Goal: Task Accomplishment & Management: Use online tool/utility

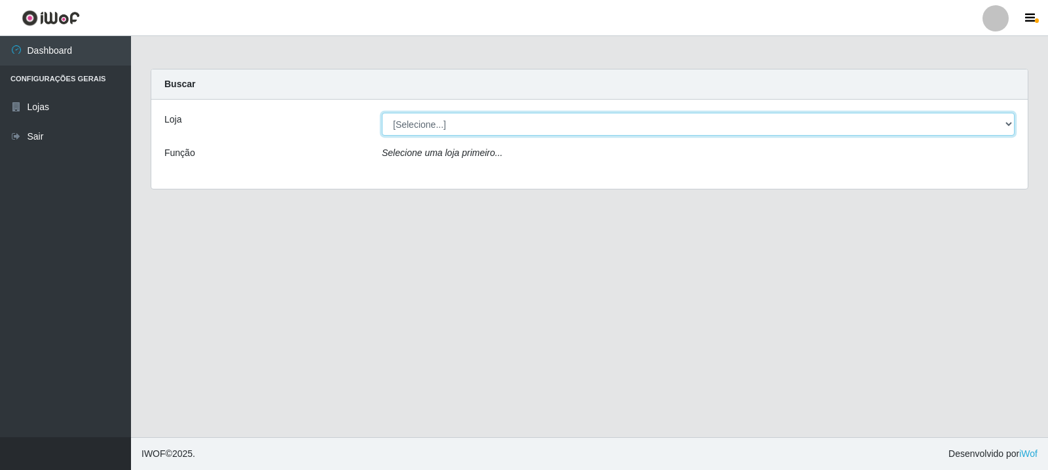
click at [552, 122] on select "[Selecione...] Rede Compras Supermercados - LOJA 3" at bounding box center [698, 124] width 633 height 23
click at [382, 113] on select "[Selecione...] Rede Compras Supermercados - LOJA 3" at bounding box center [698, 124] width 633 height 23
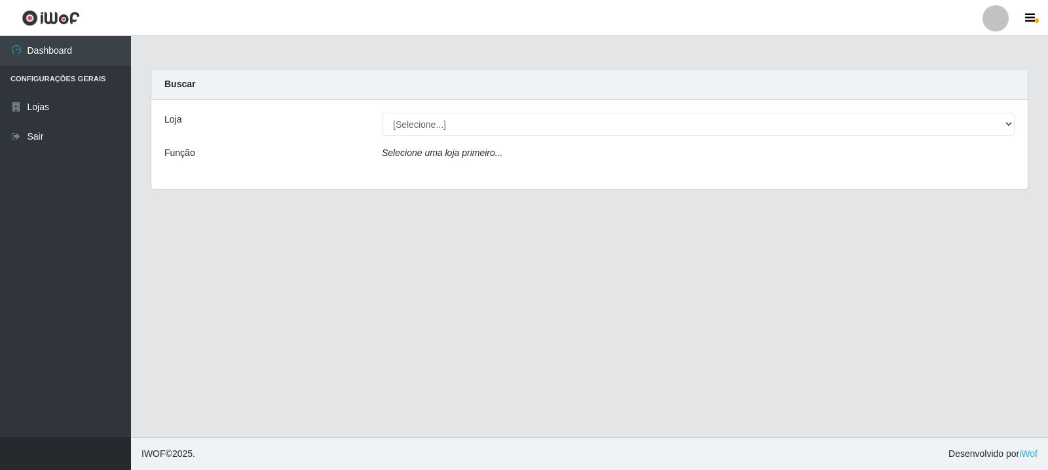
click at [557, 138] on div "Loja [Selecione...] Rede Compras Supermercados - LOJA 3 Função Selecione uma lo…" at bounding box center [589, 144] width 877 height 89
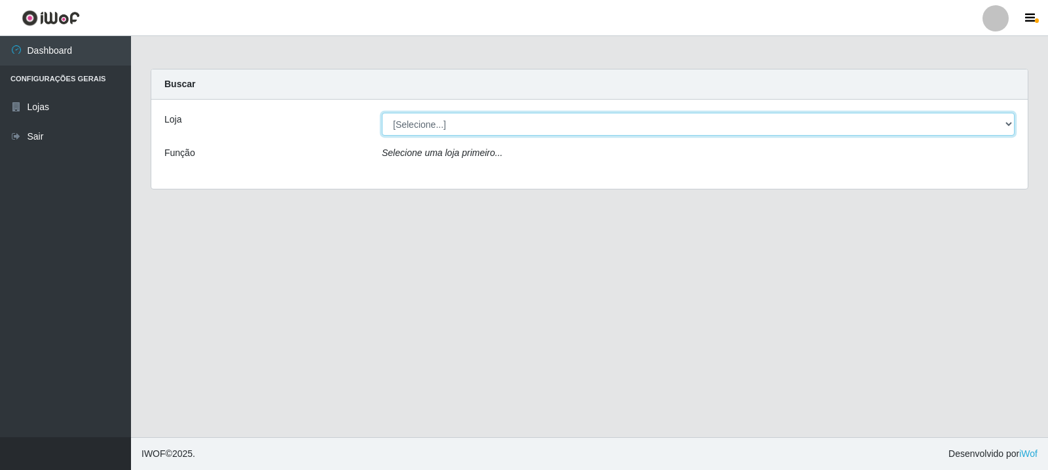
click at [557, 125] on select "[Selecione...] Rede Compras Supermercados - LOJA 3" at bounding box center [698, 124] width 633 height 23
select select "162"
click at [382, 113] on select "[Selecione...] Rede Compras Supermercados - LOJA 3" at bounding box center [698, 124] width 633 height 23
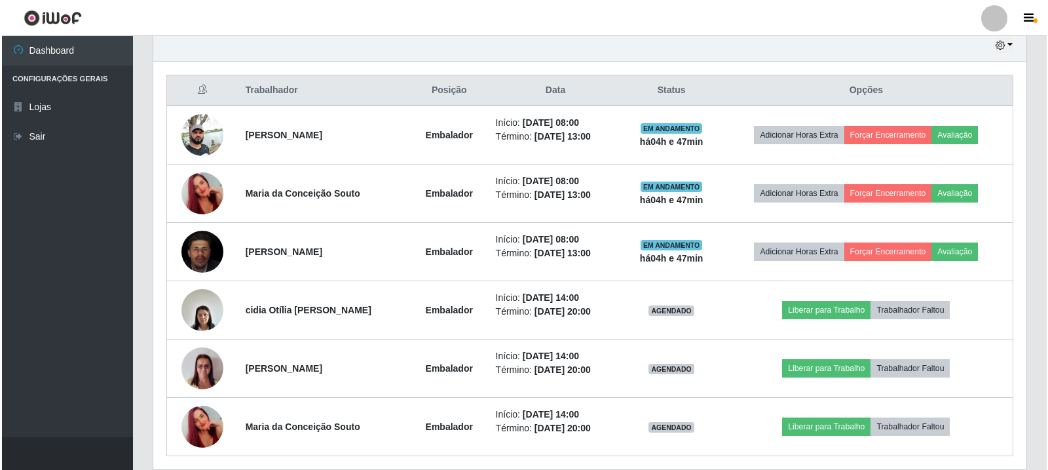
scroll to position [517, 0]
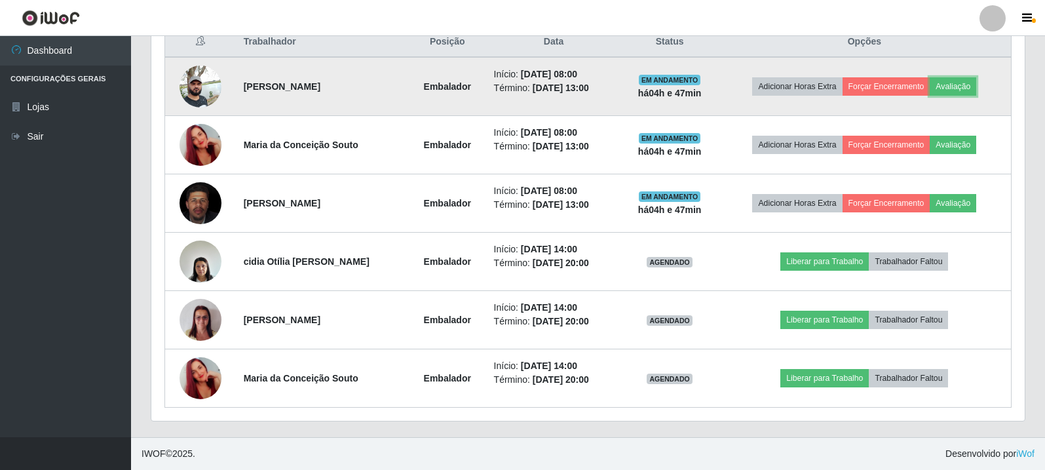
click at [943, 76] on td "Adicionar Horas Extra Forçar Encerramento Avaliação" at bounding box center [865, 86] width 294 height 59
click at [961, 88] on button "Avaliação" at bounding box center [953, 86] width 47 height 18
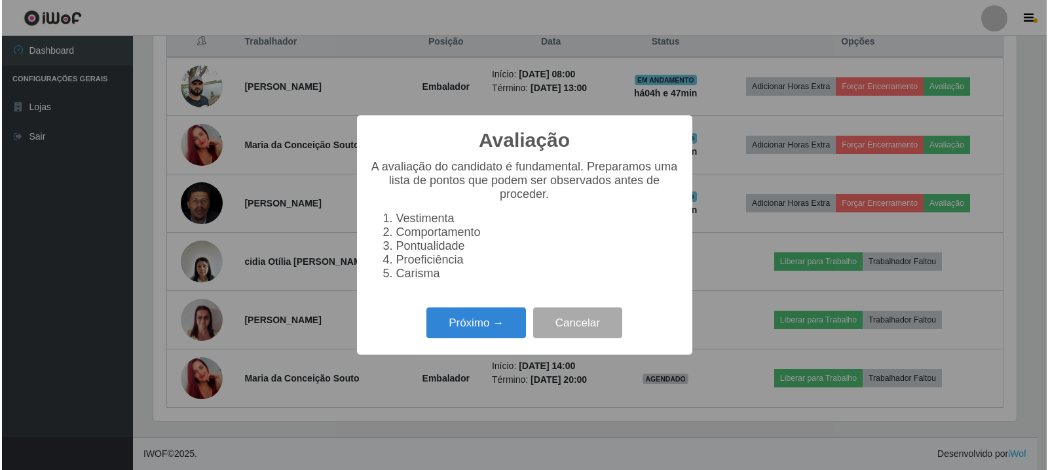
scroll to position [272, 867]
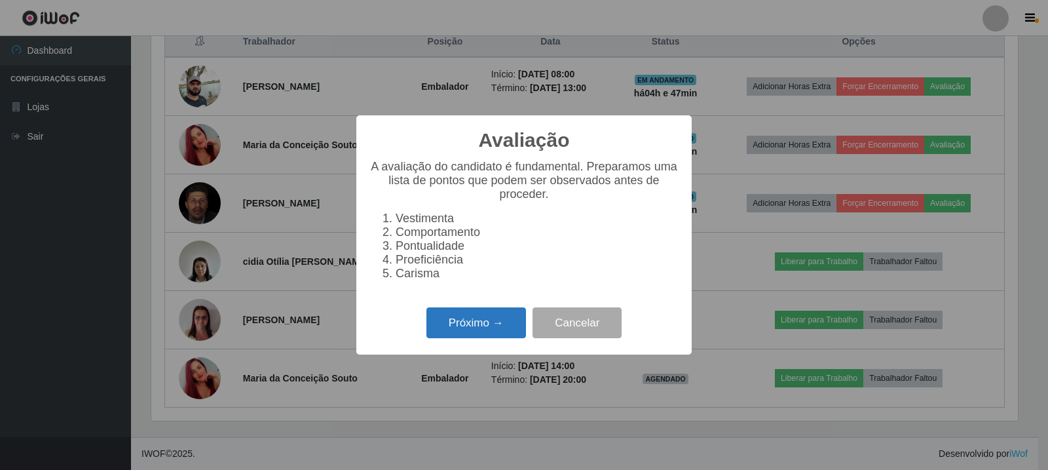
click at [486, 338] on button "Próximo →" at bounding box center [477, 322] width 100 height 31
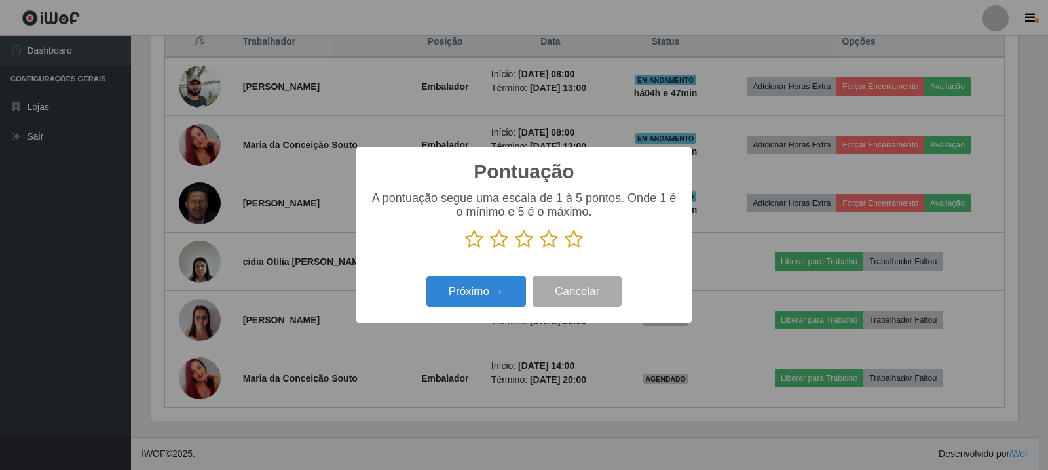
click at [576, 244] on icon at bounding box center [574, 239] width 18 height 20
click at [565, 249] on input "radio" at bounding box center [565, 249] width 0 height 0
click at [506, 285] on button "Próximo →" at bounding box center [477, 291] width 100 height 31
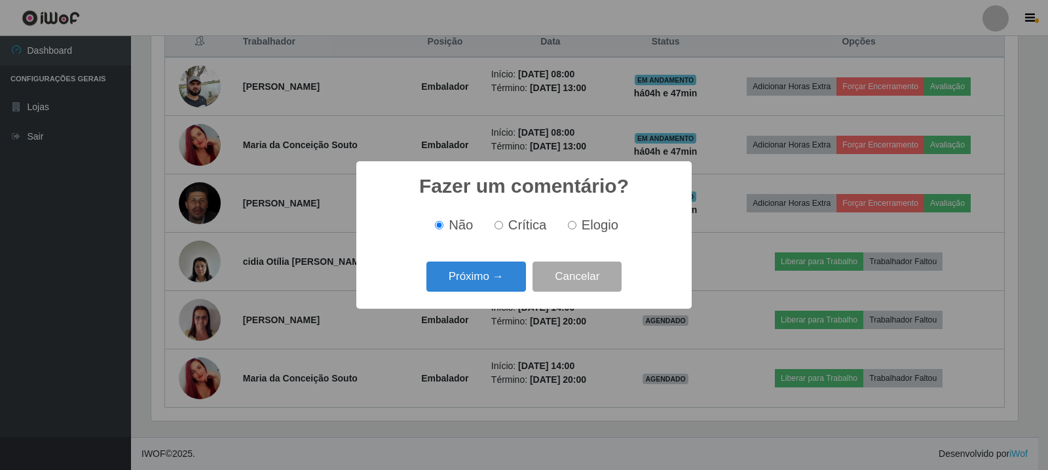
scroll to position [654974, 654379]
click at [597, 225] on span "Elogio" at bounding box center [600, 225] width 37 height 14
click at [577, 225] on input "Elogio" at bounding box center [572, 225] width 9 height 9
radio input "true"
click at [493, 283] on button "Próximo →" at bounding box center [477, 276] width 100 height 31
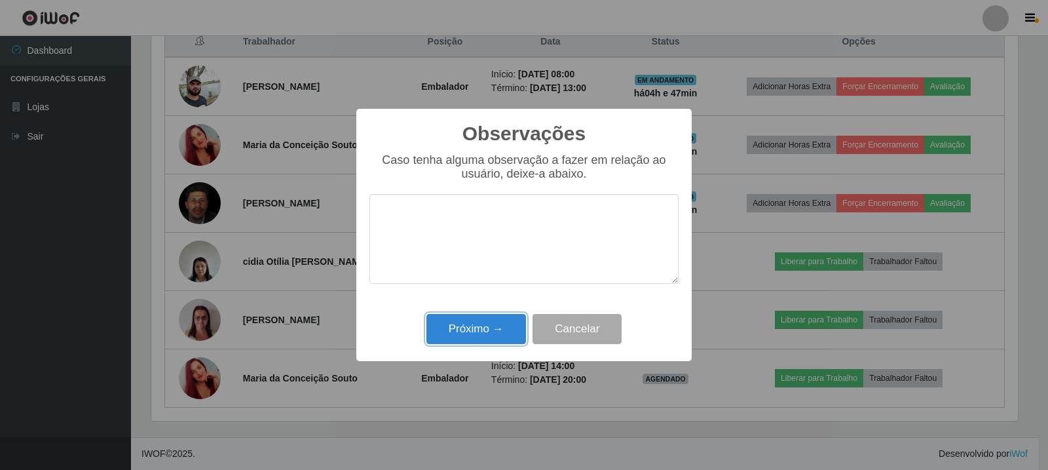
drag, startPoint x: 450, startPoint y: 321, endPoint x: 845, endPoint y: 166, distance: 424.5
click at [453, 321] on button "Próximo →" at bounding box center [477, 329] width 100 height 31
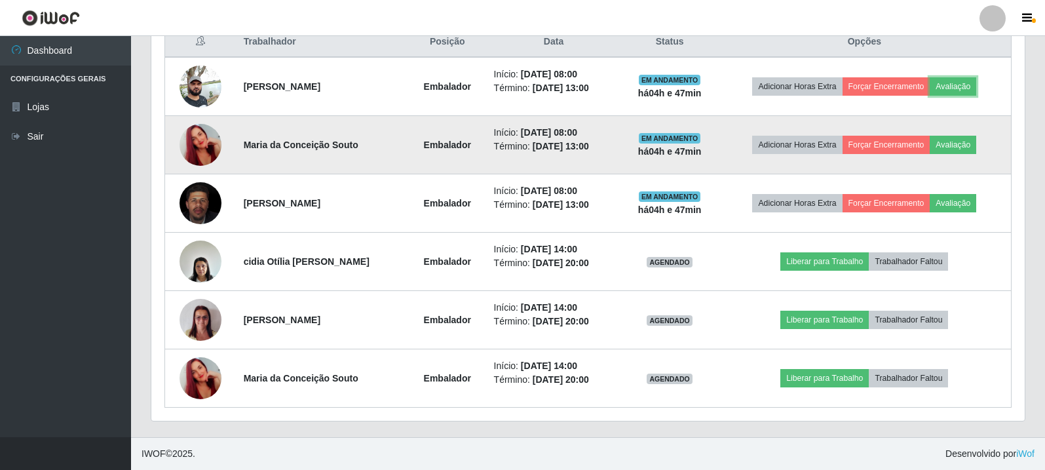
scroll to position [272, 873]
click at [945, 140] on button "Avaliação" at bounding box center [953, 145] width 47 height 18
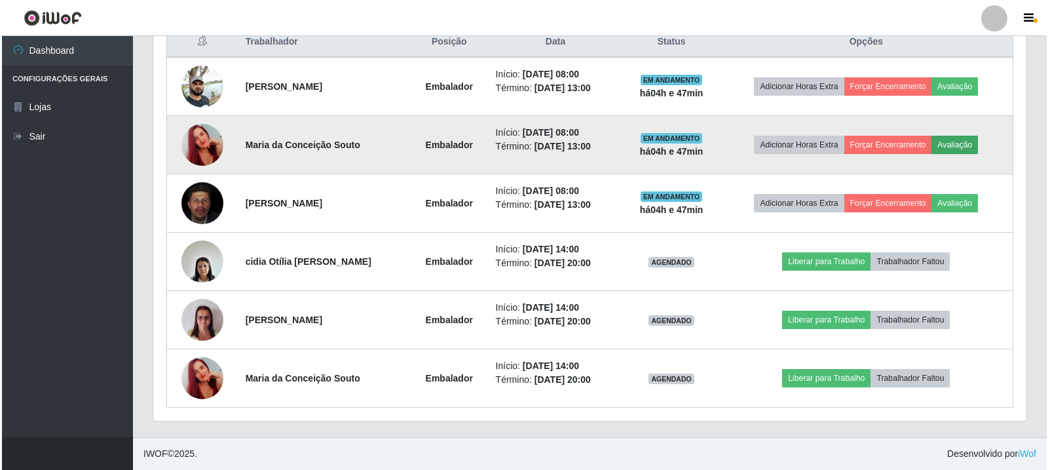
scroll to position [272, 867]
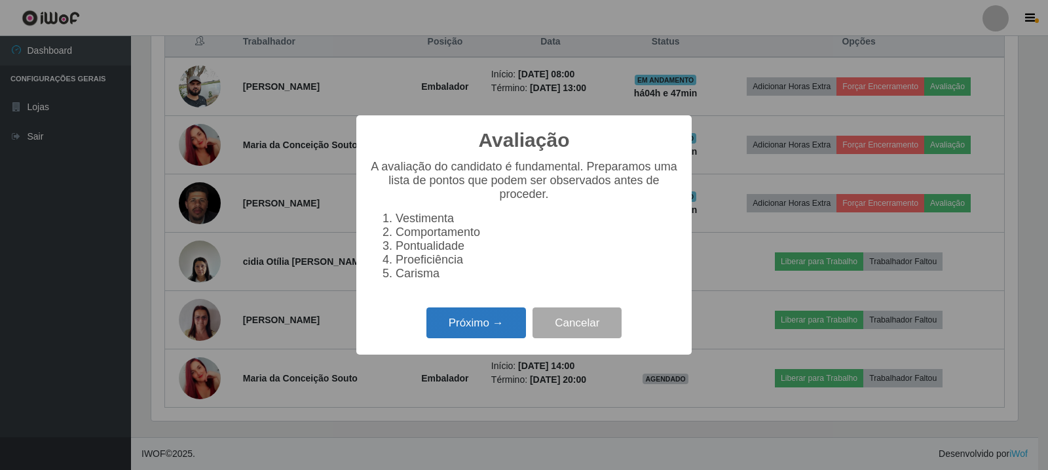
click at [510, 328] on button "Próximo →" at bounding box center [477, 322] width 100 height 31
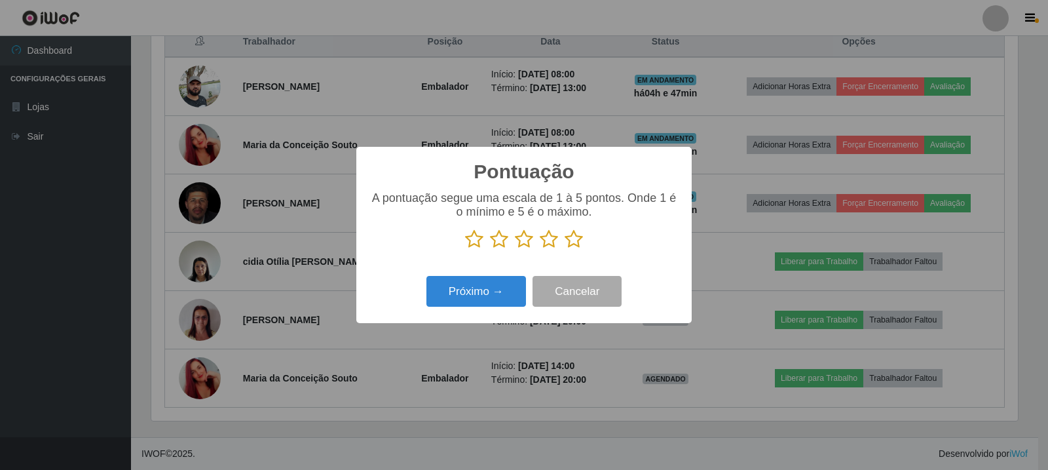
click at [569, 230] on div "A pontuação segue uma escala de 1 à 5 pontos. Onde 1 é o mínimo e 5 é o máximo." at bounding box center [524, 220] width 309 height 58
click at [570, 236] on icon at bounding box center [574, 239] width 18 height 20
click at [565, 249] on input "radio" at bounding box center [565, 249] width 0 height 0
click at [464, 296] on button "Próximo →" at bounding box center [477, 291] width 100 height 31
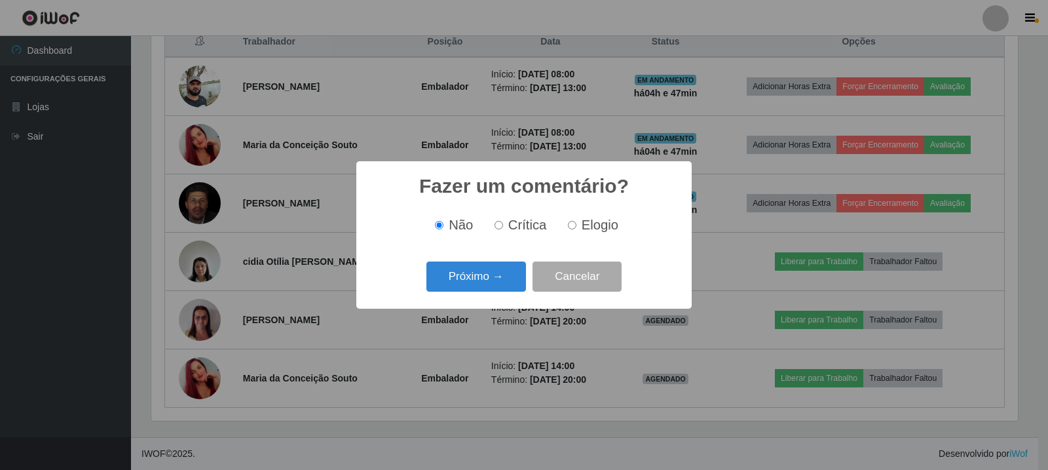
click at [605, 225] on span "Elogio" at bounding box center [600, 225] width 37 height 14
click at [577, 225] on input "Elogio" at bounding box center [572, 225] width 9 height 9
radio input "true"
click at [508, 272] on button "Próximo →" at bounding box center [477, 276] width 100 height 31
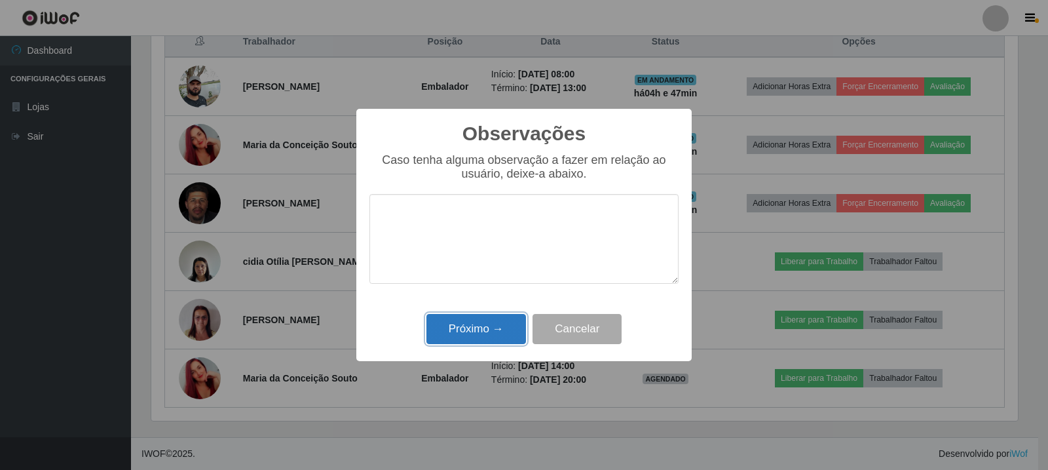
click at [474, 338] on button "Próximo →" at bounding box center [477, 329] width 100 height 31
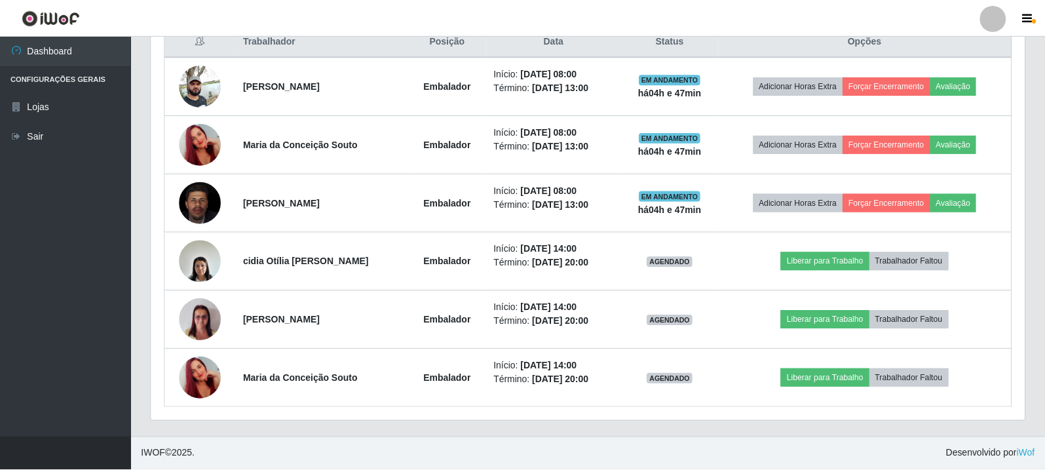
scroll to position [272, 873]
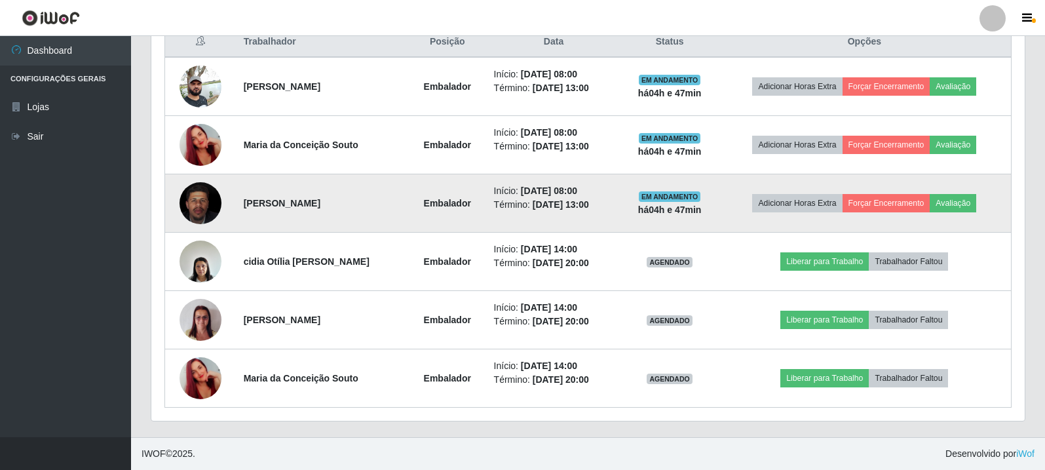
click at [951, 214] on td "Adicionar Horas Extra Forçar Encerramento Avaliação" at bounding box center [865, 203] width 294 height 58
click at [959, 206] on button "Avaliação" at bounding box center [953, 203] width 47 height 18
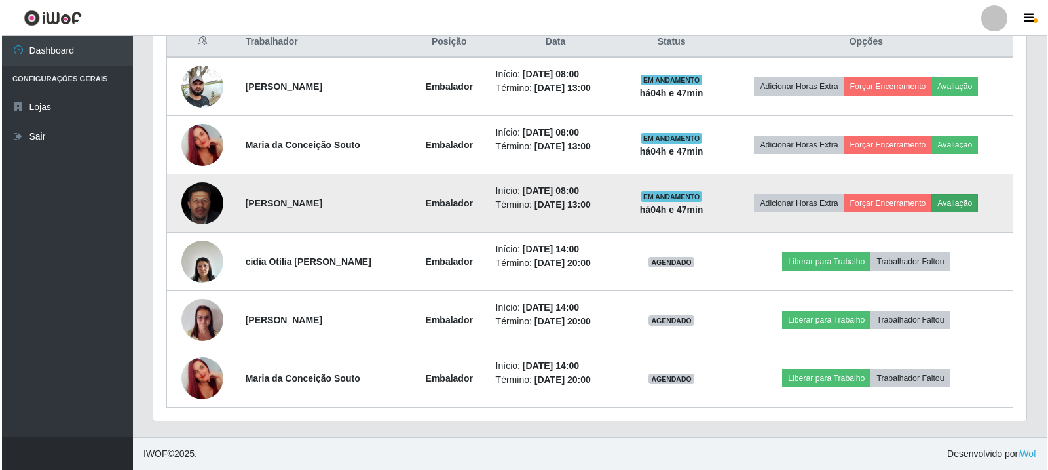
scroll to position [272, 867]
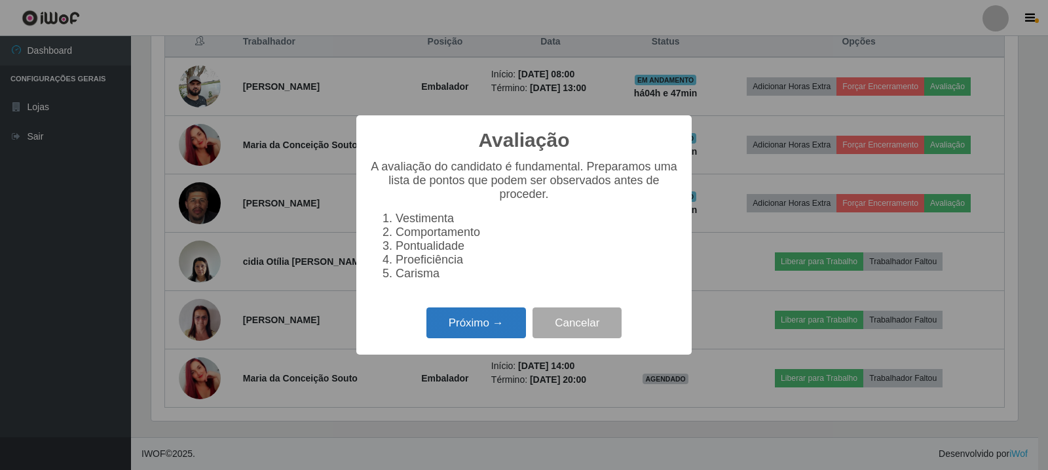
click at [498, 334] on button "Próximo →" at bounding box center [477, 322] width 100 height 31
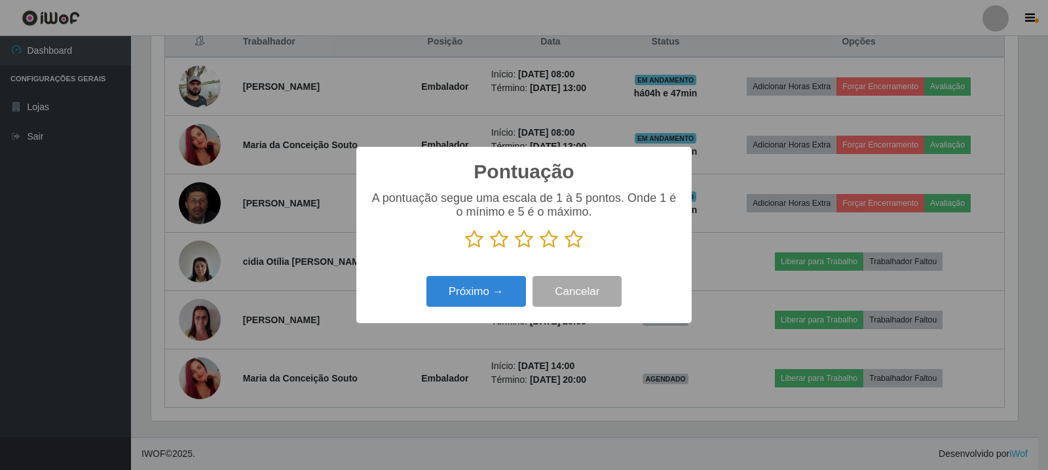
scroll to position [654974, 654379]
click at [579, 244] on icon at bounding box center [574, 239] width 18 height 20
click at [565, 249] on input "radio" at bounding box center [565, 249] width 0 height 0
click at [479, 299] on button "Próximo →" at bounding box center [477, 291] width 100 height 31
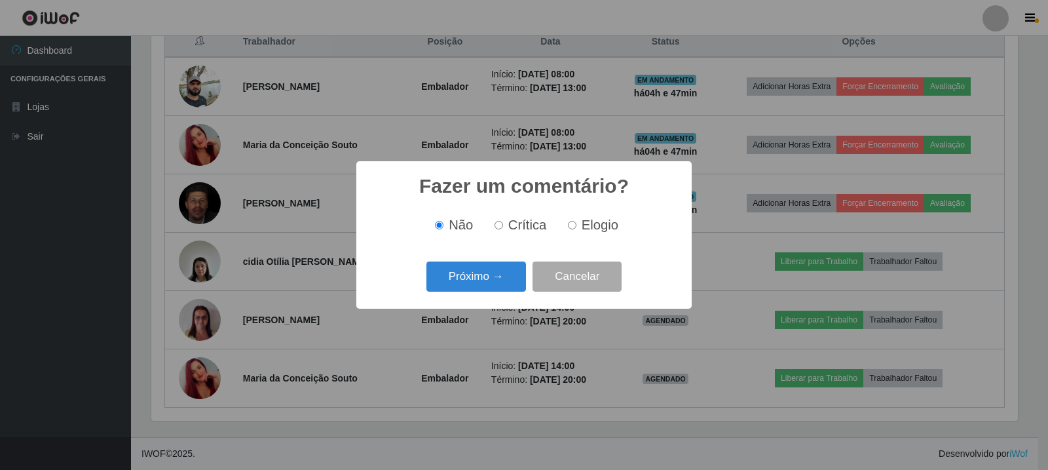
click at [579, 233] on label "Elogio" at bounding box center [591, 225] width 56 height 15
click at [577, 229] on input "Elogio" at bounding box center [572, 225] width 9 height 9
radio input "true"
click at [497, 277] on button "Próximo →" at bounding box center [477, 276] width 100 height 31
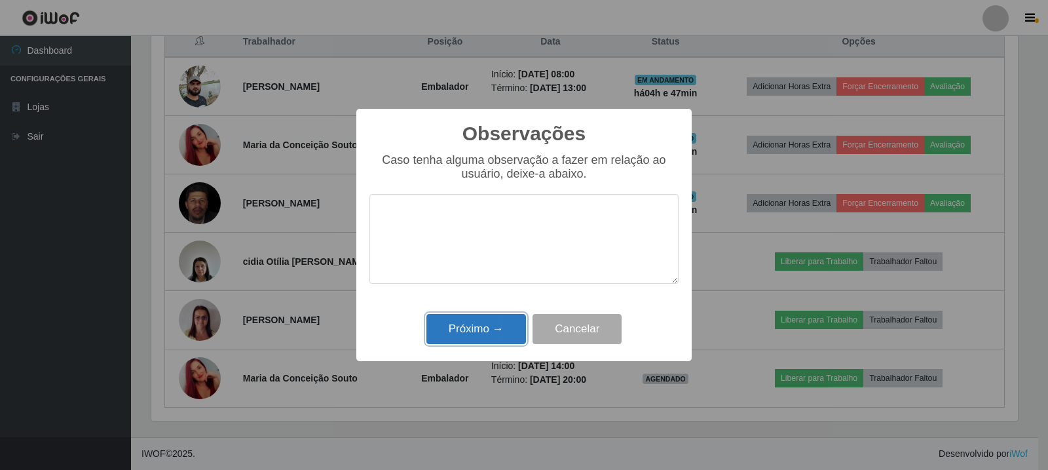
click at [503, 330] on button "Próximo →" at bounding box center [477, 329] width 100 height 31
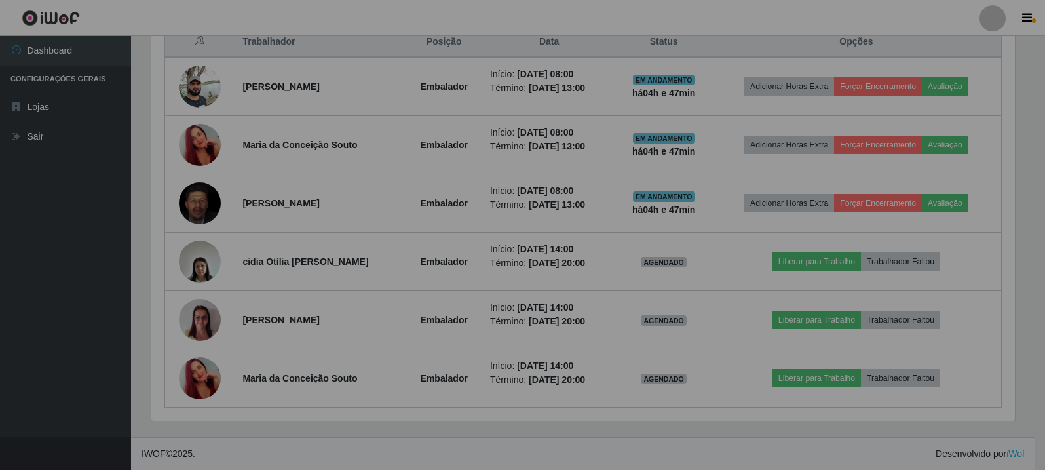
scroll to position [272, 873]
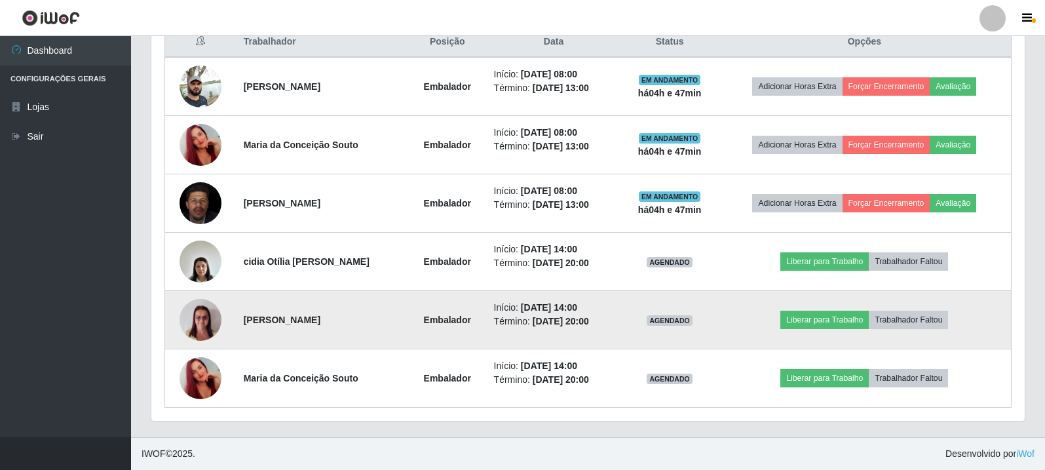
click at [197, 325] on img at bounding box center [201, 320] width 42 height 56
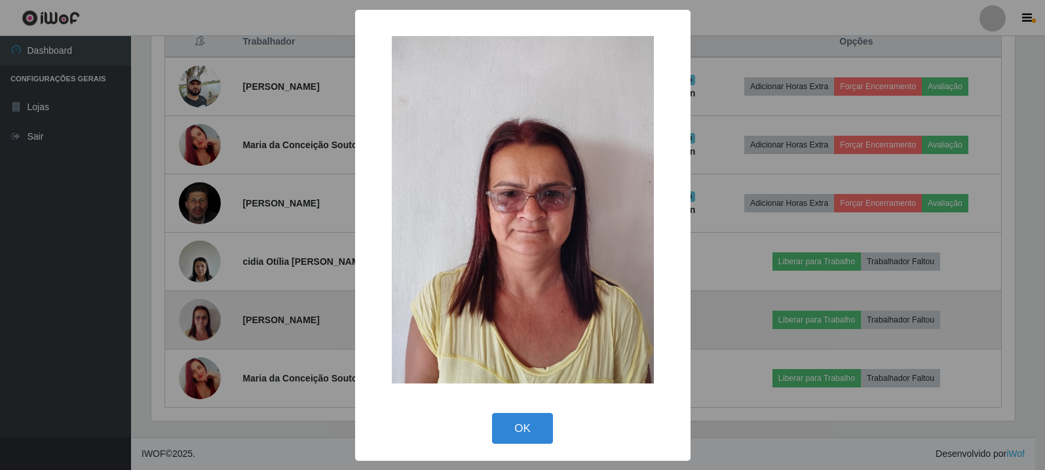
scroll to position [272, 867]
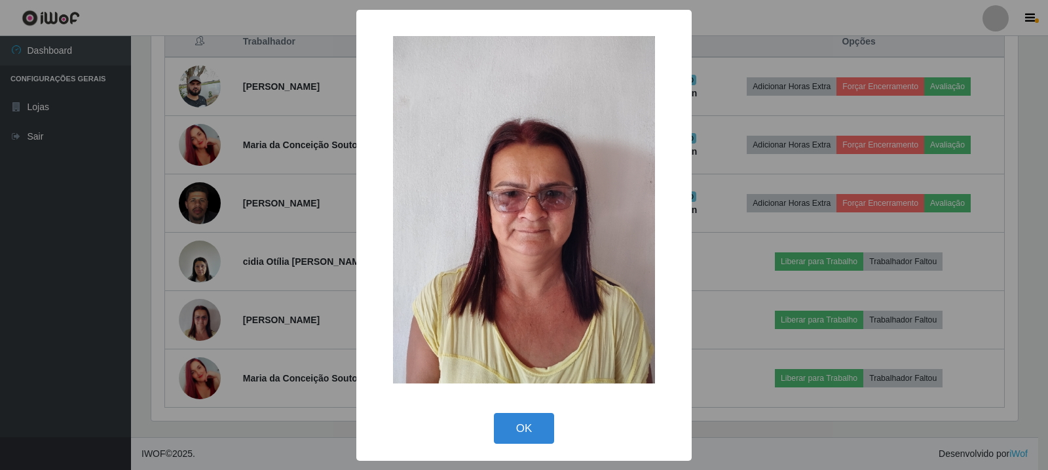
click at [250, 334] on div "× OK Cancel" at bounding box center [524, 235] width 1048 height 470
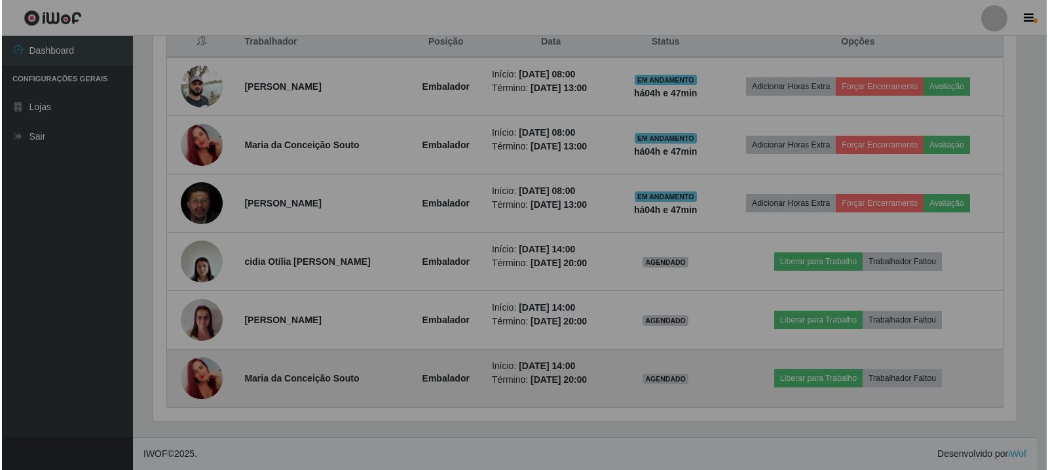
scroll to position [272, 873]
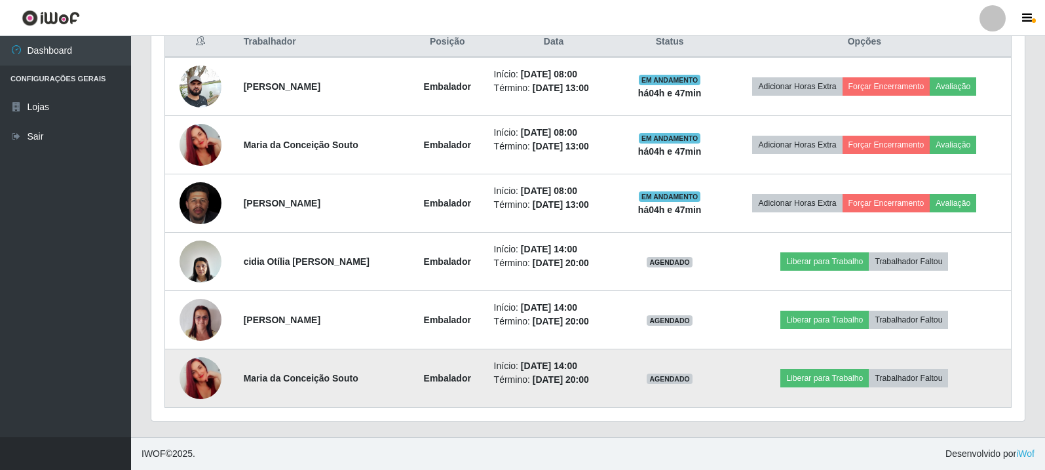
click at [197, 390] on img at bounding box center [201, 378] width 42 height 75
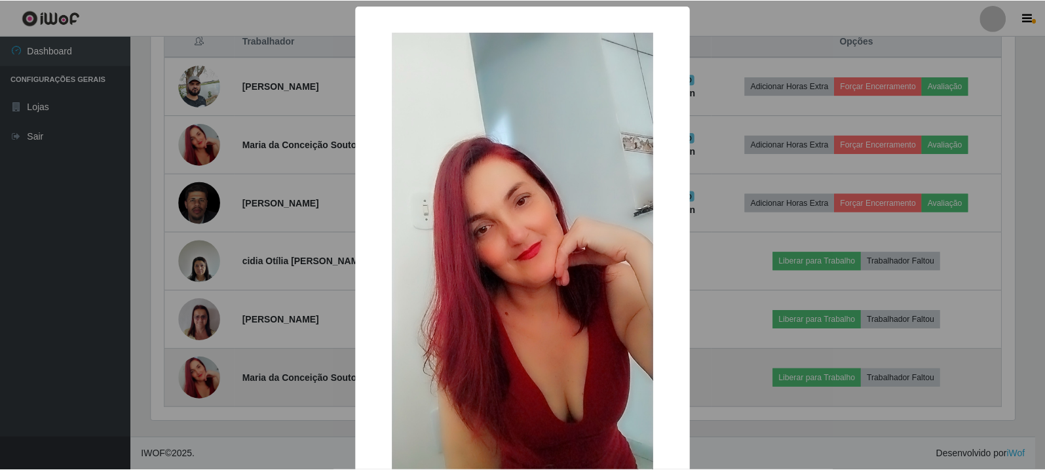
scroll to position [272, 867]
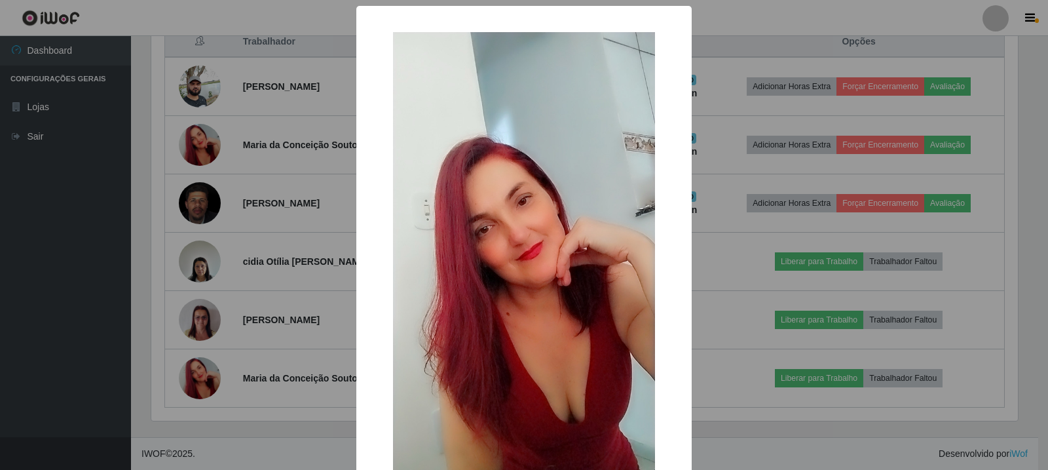
click at [259, 396] on div "× OK Cancel" at bounding box center [524, 235] width 1048 height 470
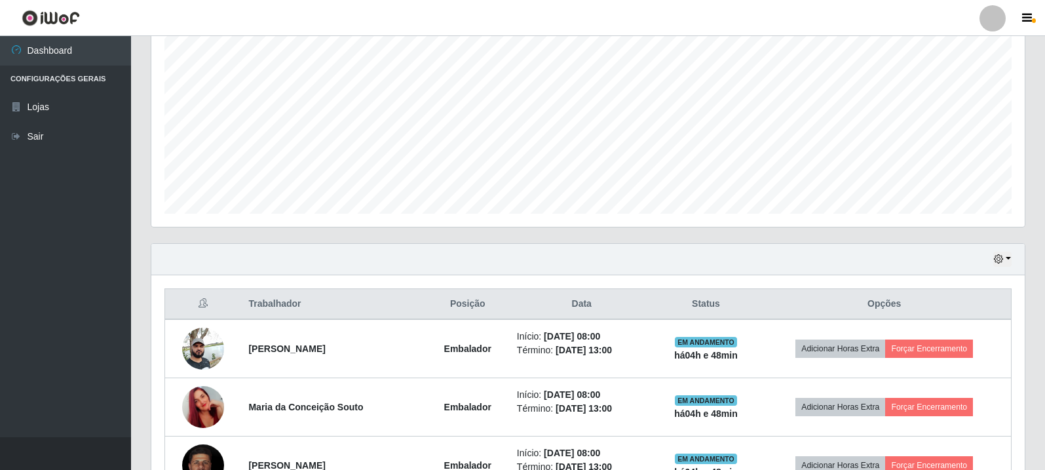
scroll to position [0, 0]
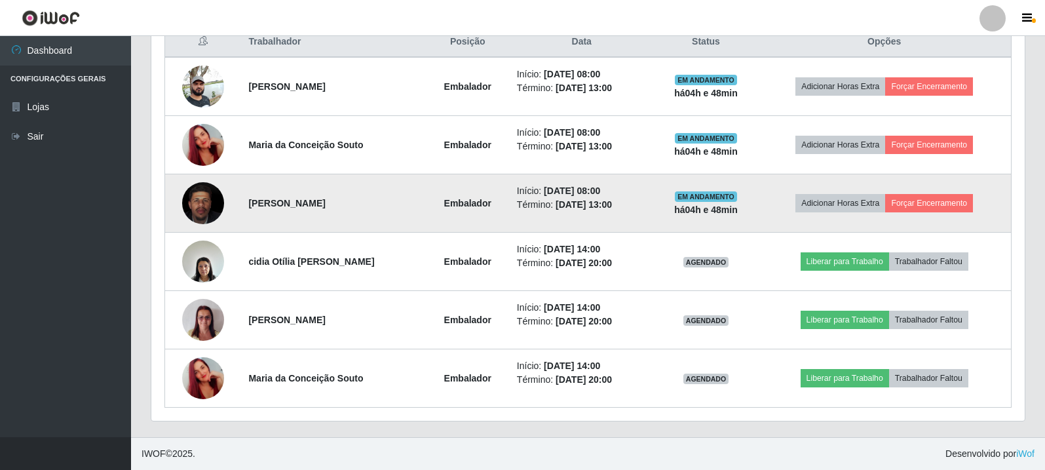
click at [203, 206] on img at bounding box center [203, 204] width 42 height 52
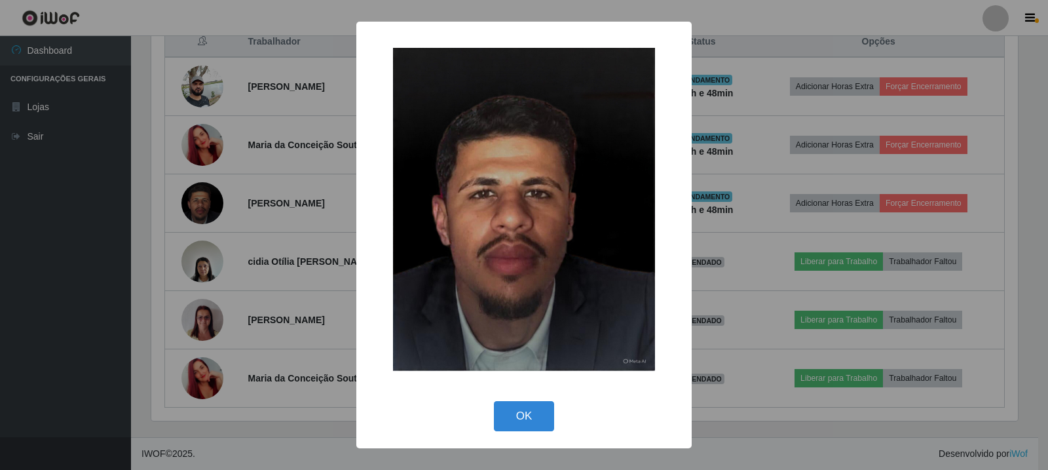
click at [233, 378] on div "× OK Cancel" at bounding box center [524, 235] width 1048 height 470
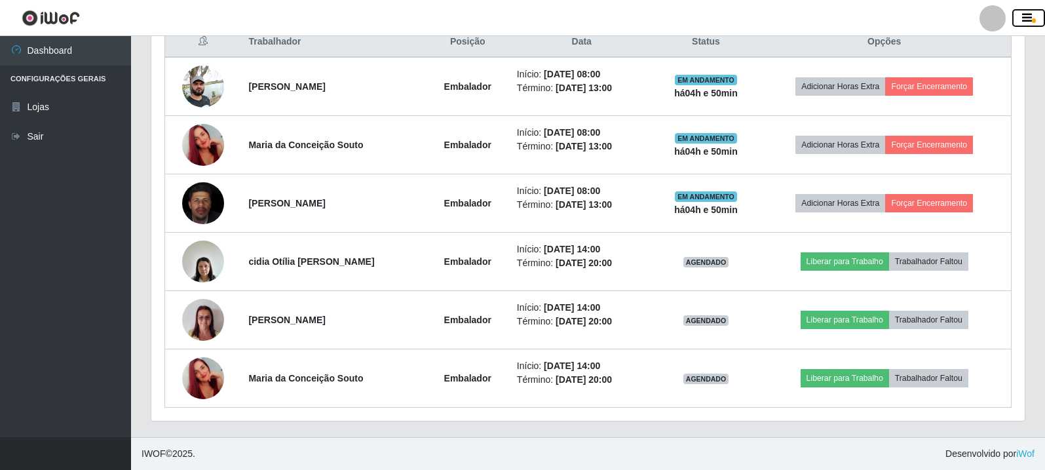
click at [1031, 24] on icon "button" at bounding box center [1027, 18] width 10 height 12
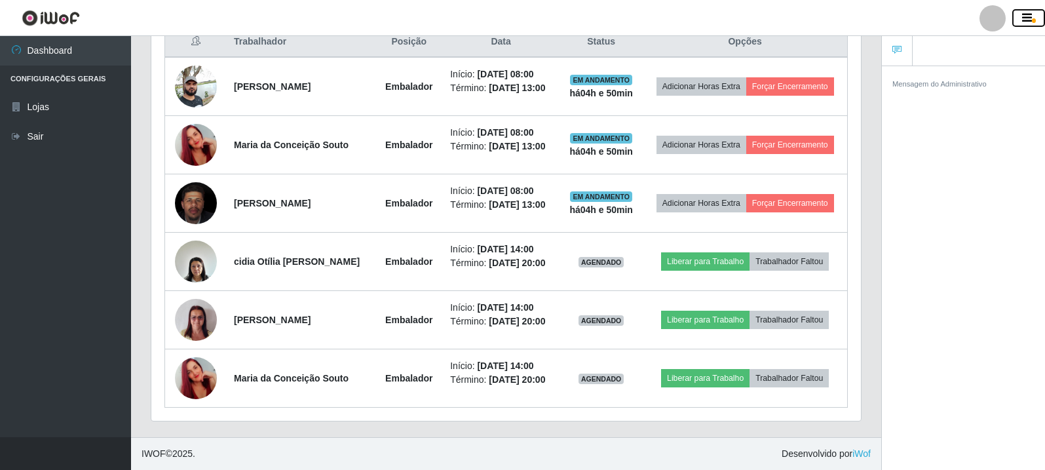
scroll to position [272, 710]
click at [1031, 24] on icon "button" at bounding box center [1027, 18] width 10 height 12
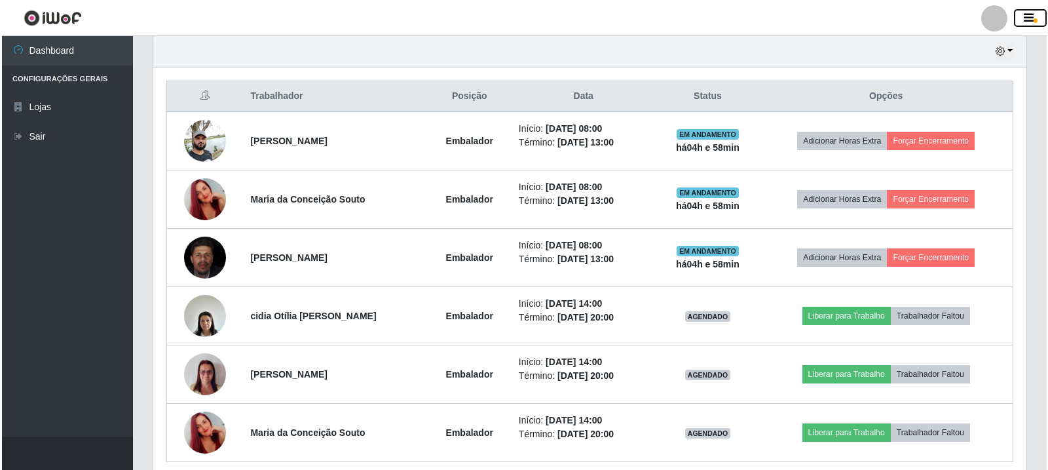
scroll to position [386, 0]
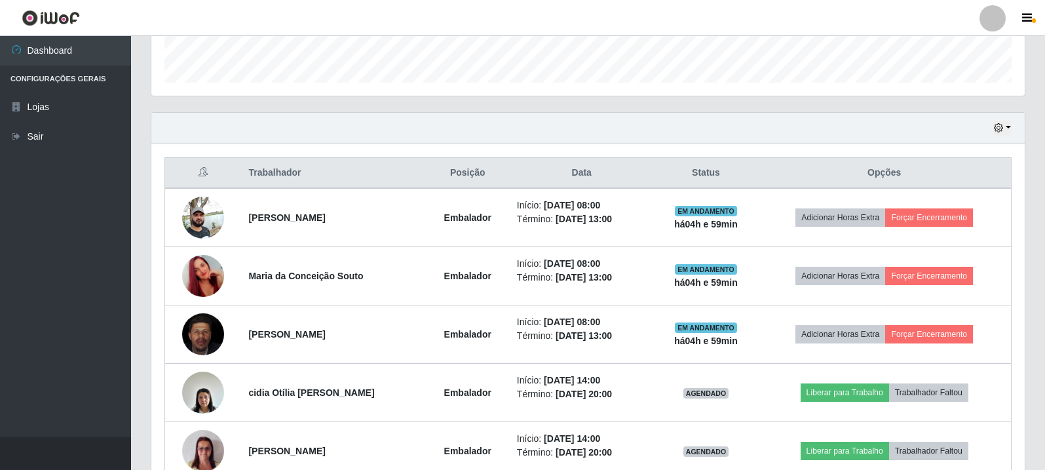
click at [754, 143] on div "Hoje 1 dia 3 dias 1 Semana Não encerrados" at bounding box center [587, 128] width 873 height 31
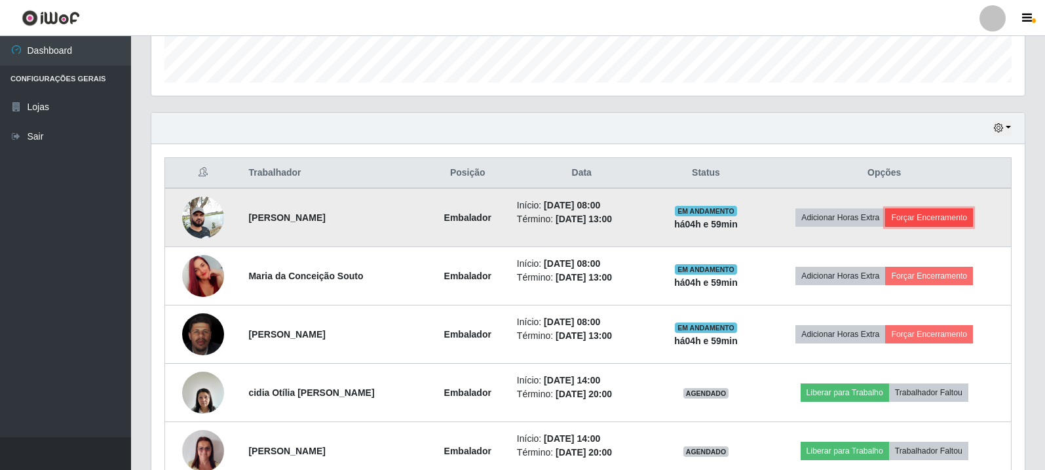
click at [944, 221] on button "Forçar Encerramento" at bounding box center [929, 217] width 88 height 18
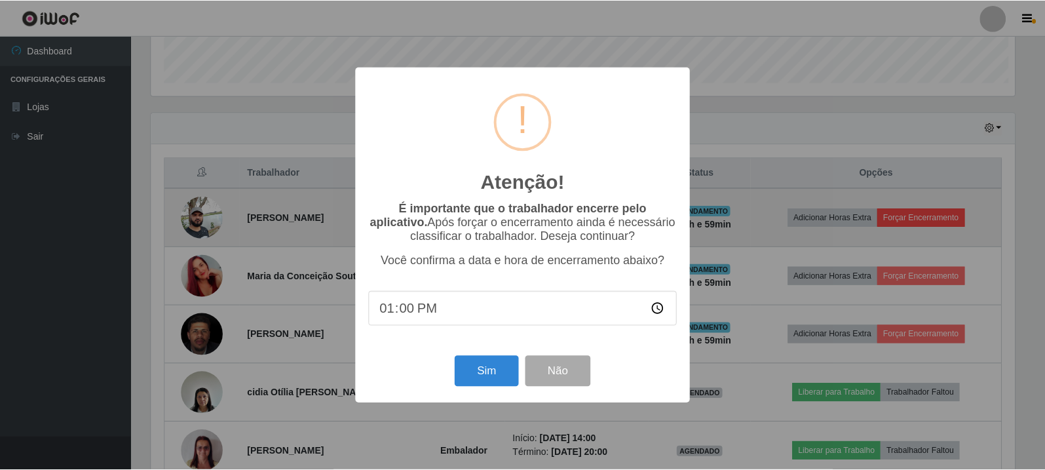
scroll to position [272, 867]
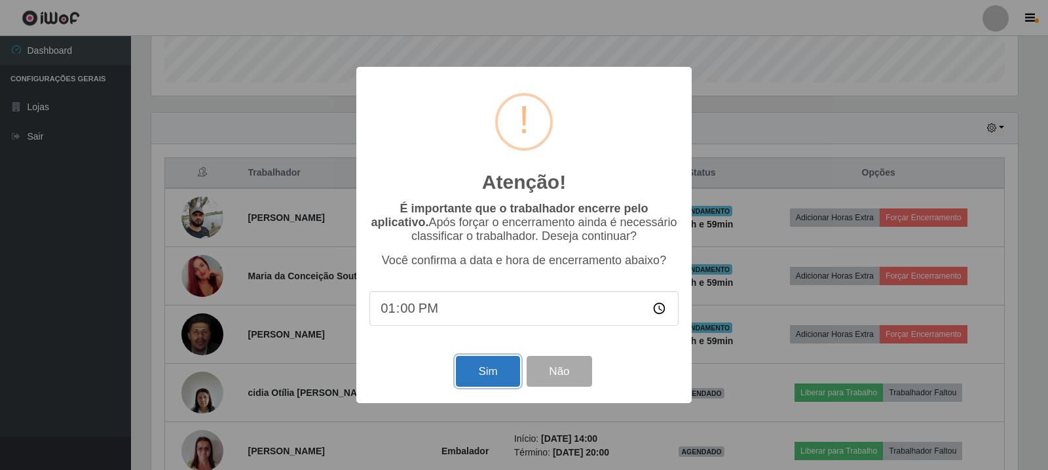
click at [493, 378] on button "Sim" at bounding box center [488, 371] width 64 height 31
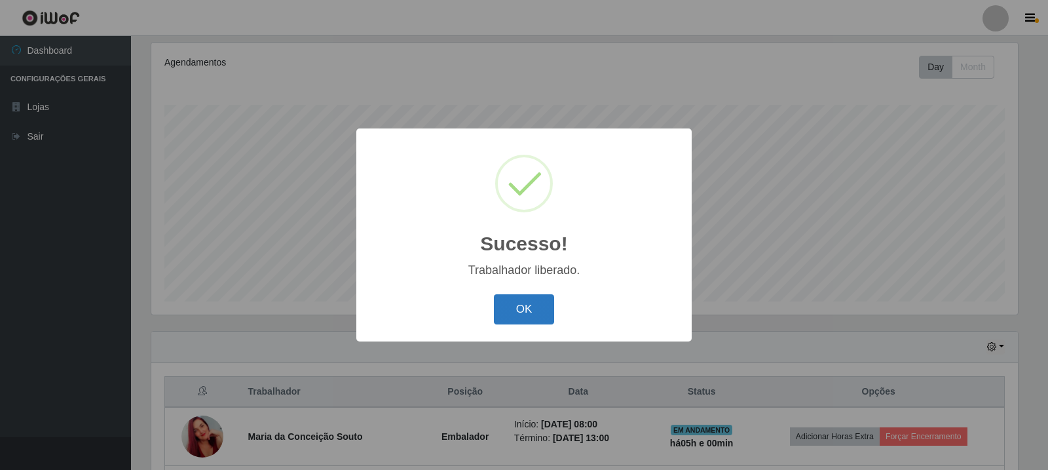
click at [539, 311] on button "OK" at bounding box center [524, 309] width 61 height 31
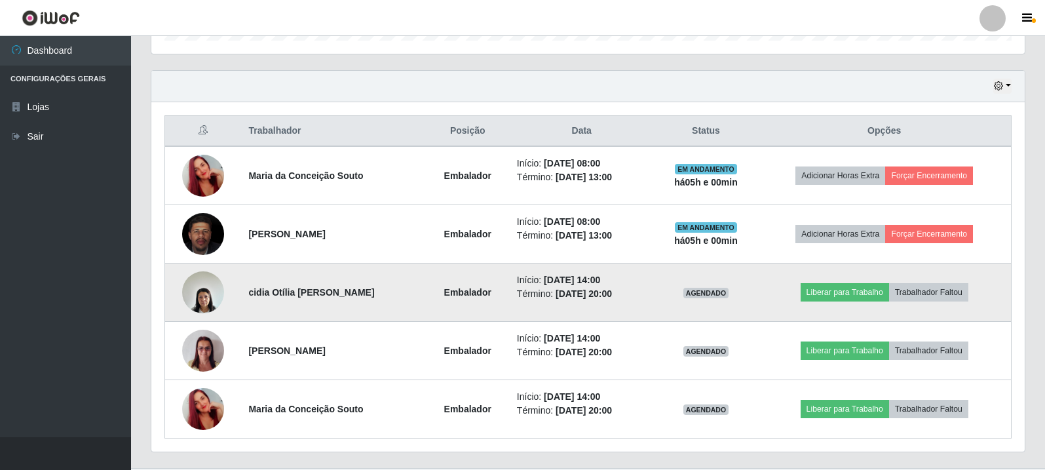
scroll to position [429, 0]
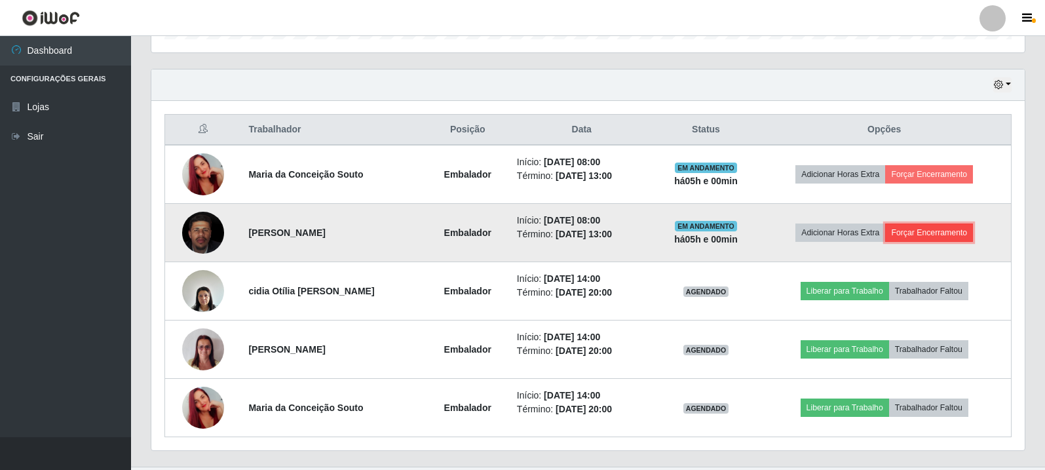
click at [919, 231] on button "Forçar Encerramento" at bounding box center [929, 232] width 88 height 18
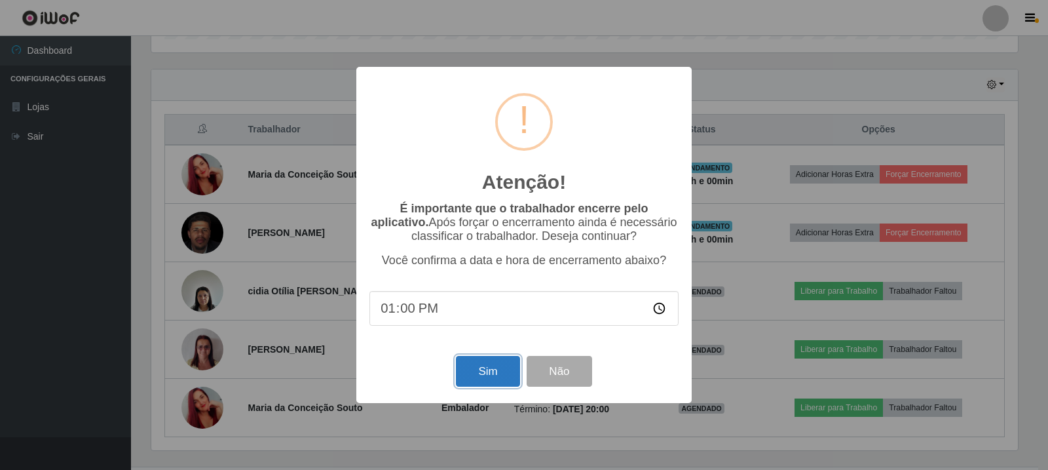
click at [478, 383] on button "Sim" at bounding box center [488, 371] width 64 height 31
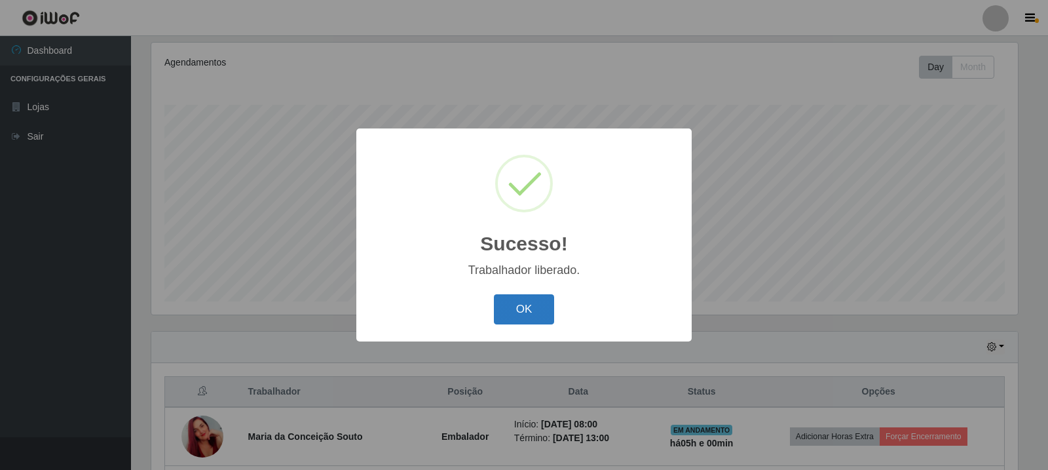
click at [548, 313] on button "OK" at bounding box center [524, 309] width 61 height 31
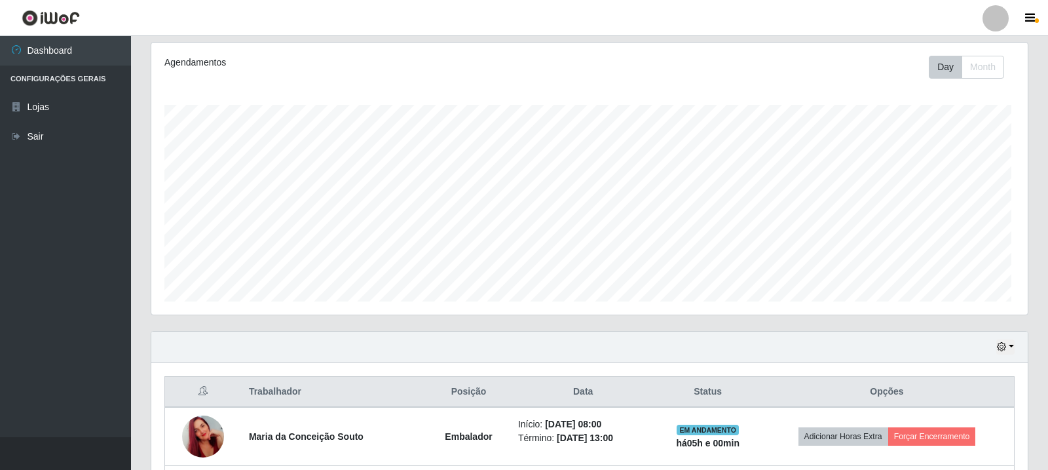
scroll to position [272, 873]
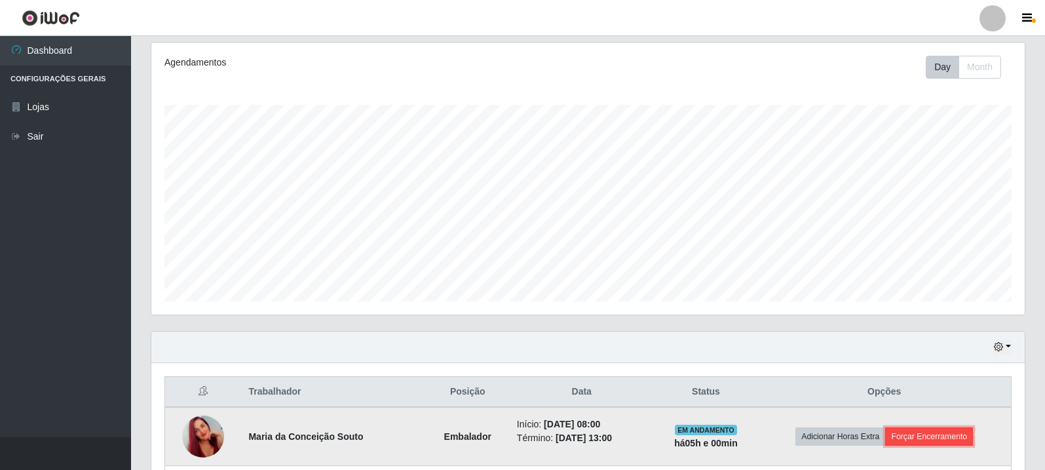
click at [925, 435] on button "Forçar Encerramento" at bounding box center [929, 436] width 88 height 18
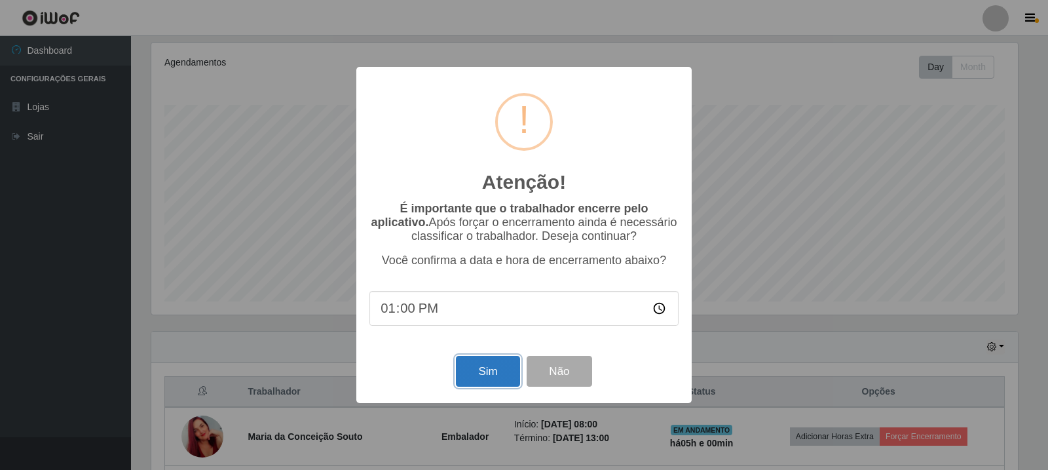
click at [488, 364] on button "Sim" at bounding box center [488, 371] width 64 height 31
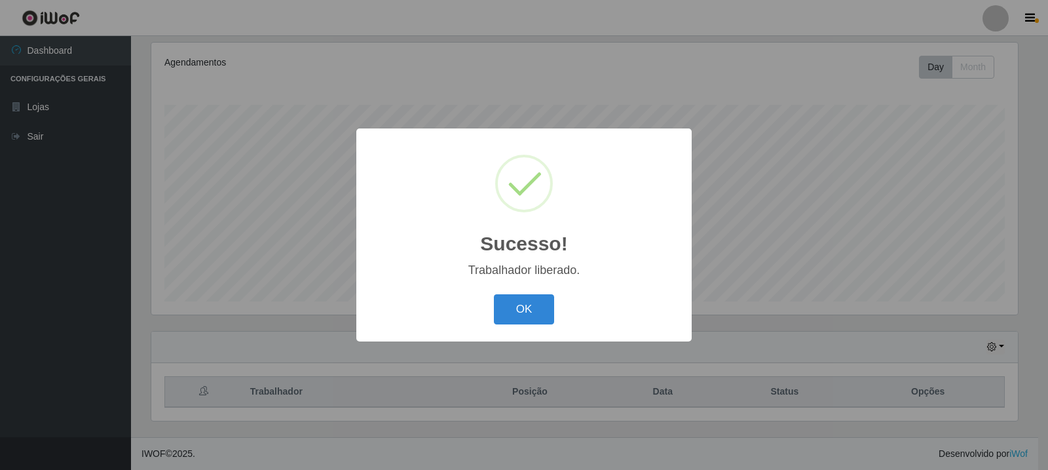
click at [528, 284] on div "Sucesso! × Trabalhador liberado. OK Cancel" at bounding box center [523, 234] width 335 height 212
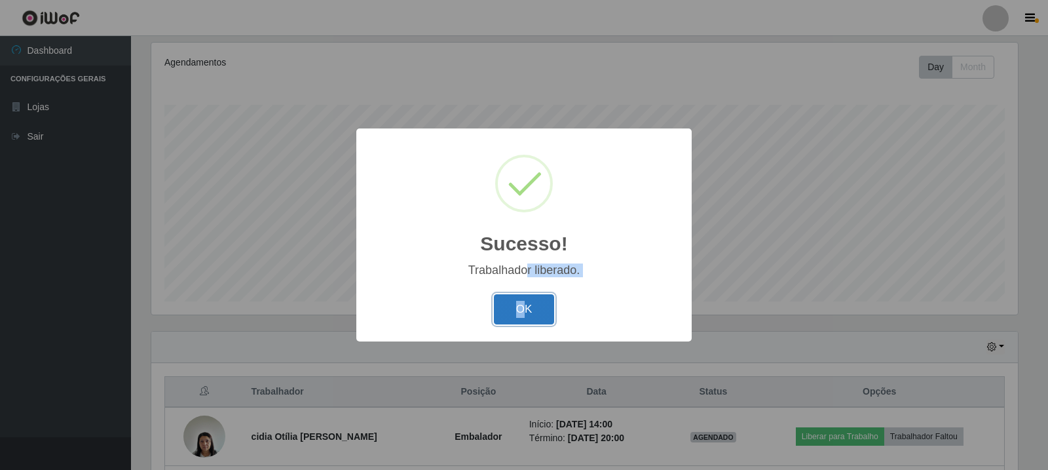
click at [518, 309] on button "OK" at bounding box center [524, 309] width 61 height 31
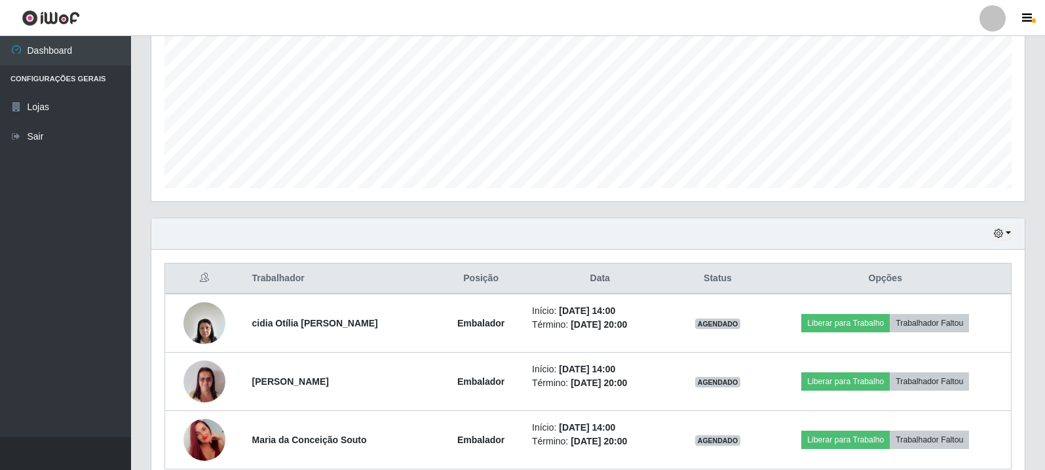
scroll to position [277, 0]
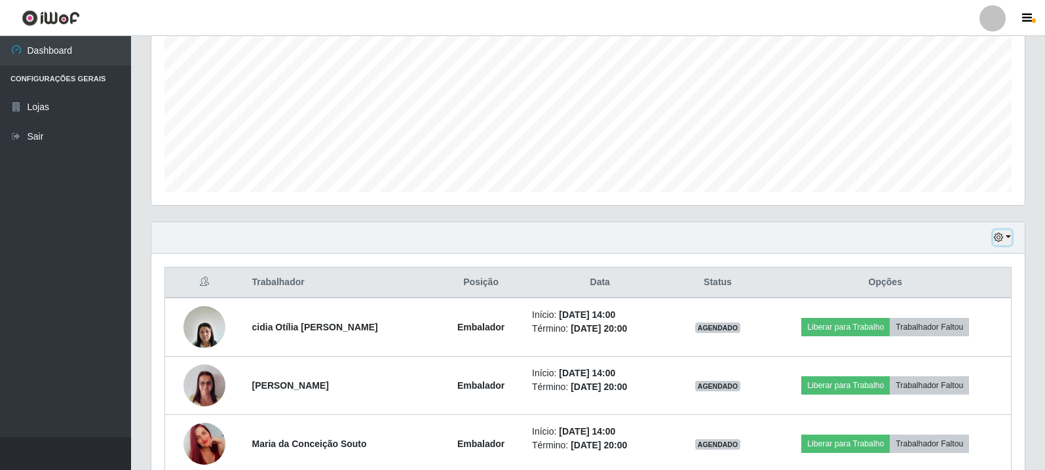
click at [997, 236] on icon "button" at bounding box center [998, 237] width 9 height 9
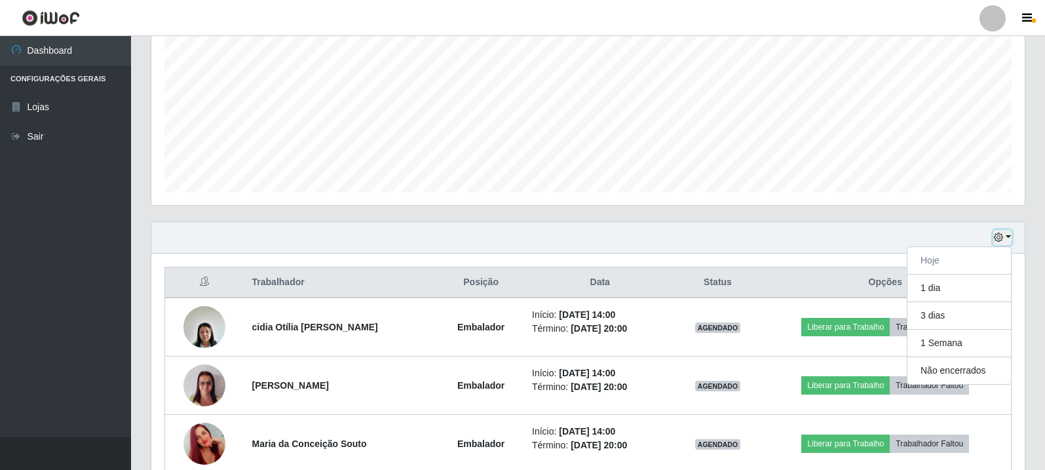
click at [1000, 237] on icon "button" at bounding box center [998, 237] width 9 height 9
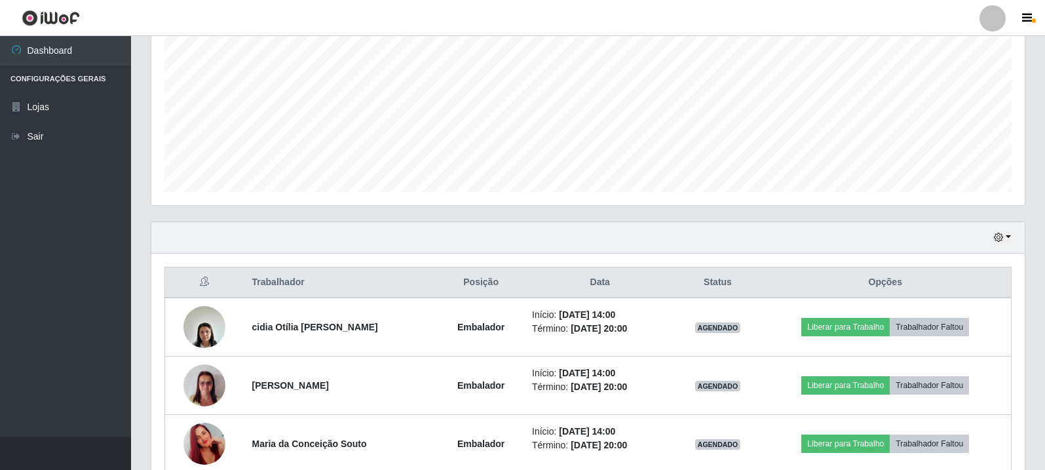
click at [915, 244] on div "Hoje 1 dia 3 dias 1 Semana Não encerrados" at bounding box center [587, 237] width 873 height 31
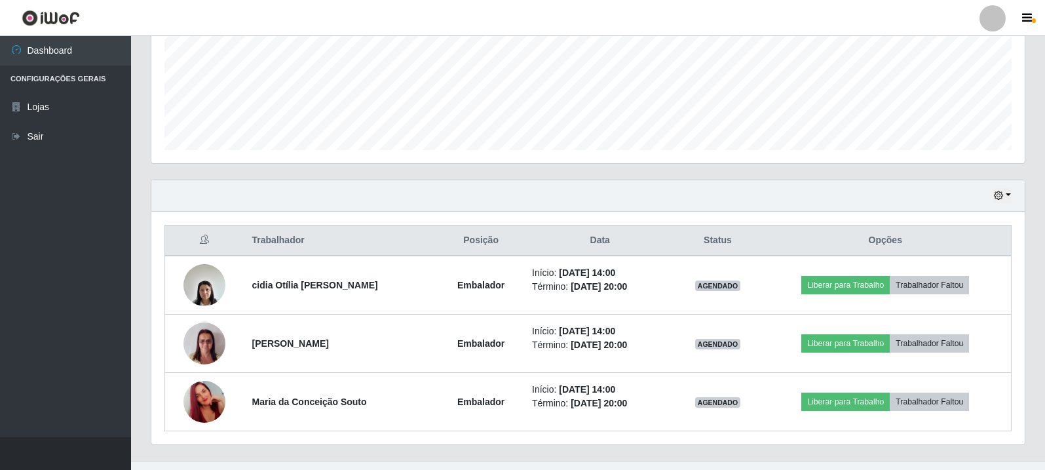
scroll to position [342, 0]
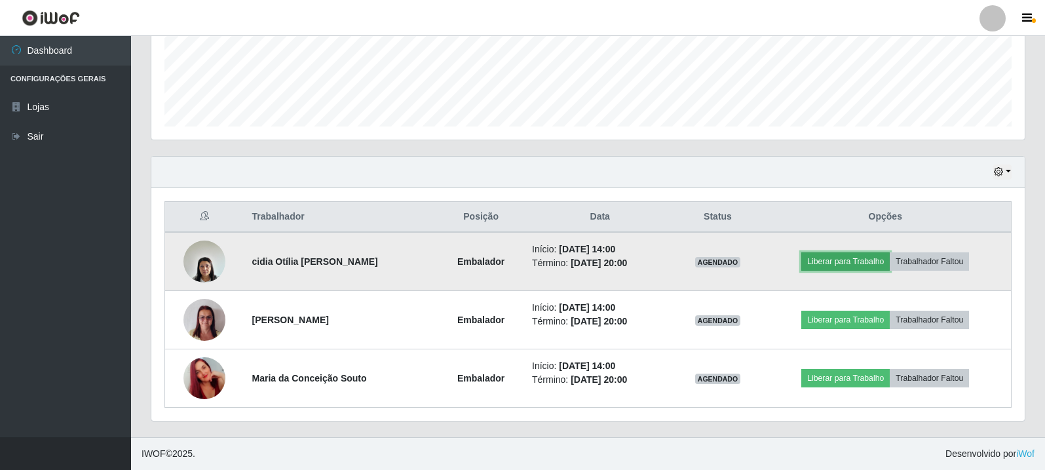
click at [825, 259] on button "Liberar para Trabalho" at bounding box center [845, 261] width 88 height 18
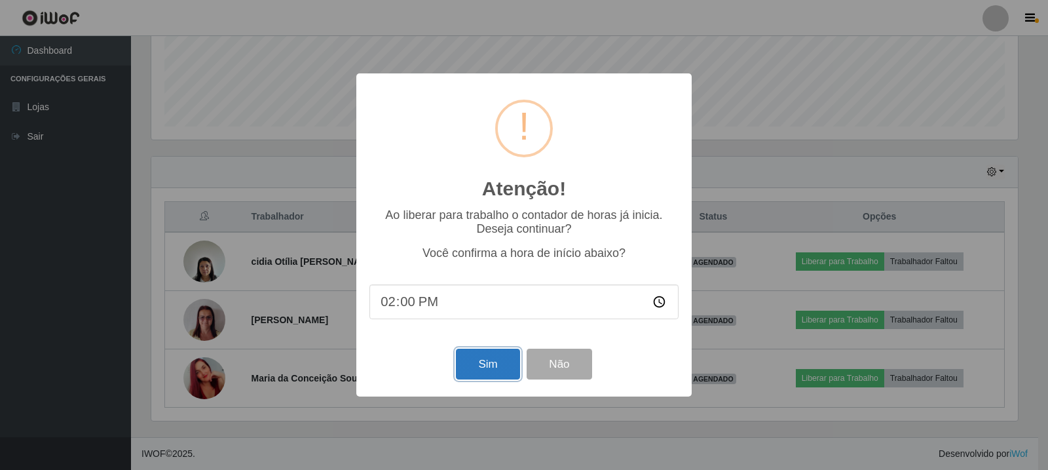
click at [503, 370] on button "Sim" at bounding box center [488, 364] width 64 height 31
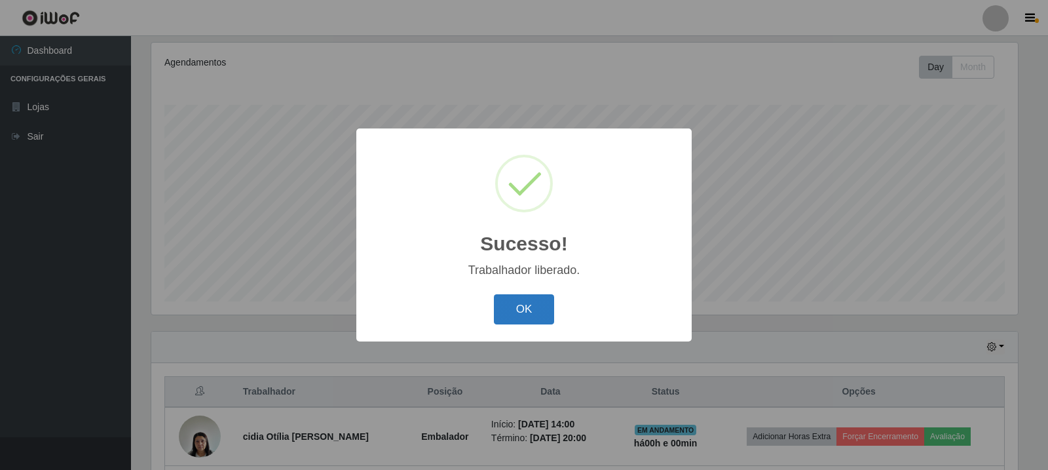
click at [529, 314] on button "OK" at bounding box center [524, 309] width 61 height 31
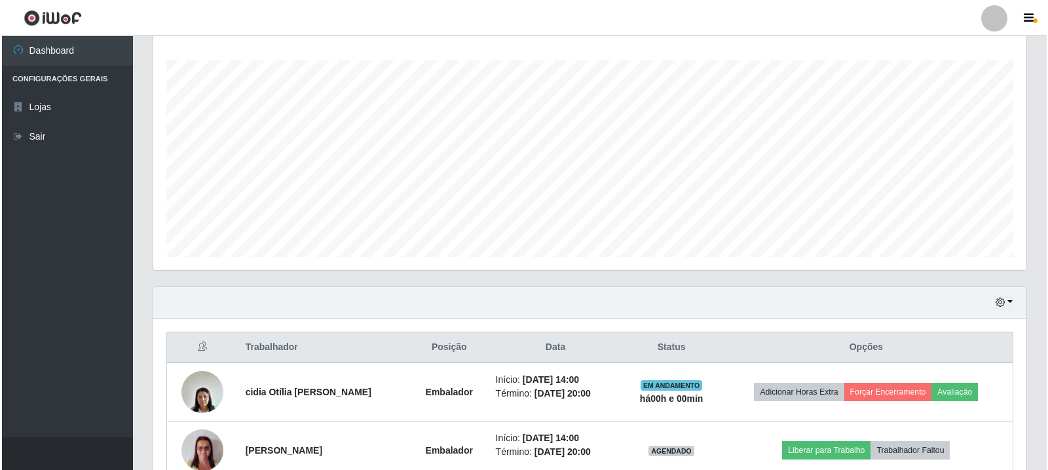
scroll to position [298, 0]
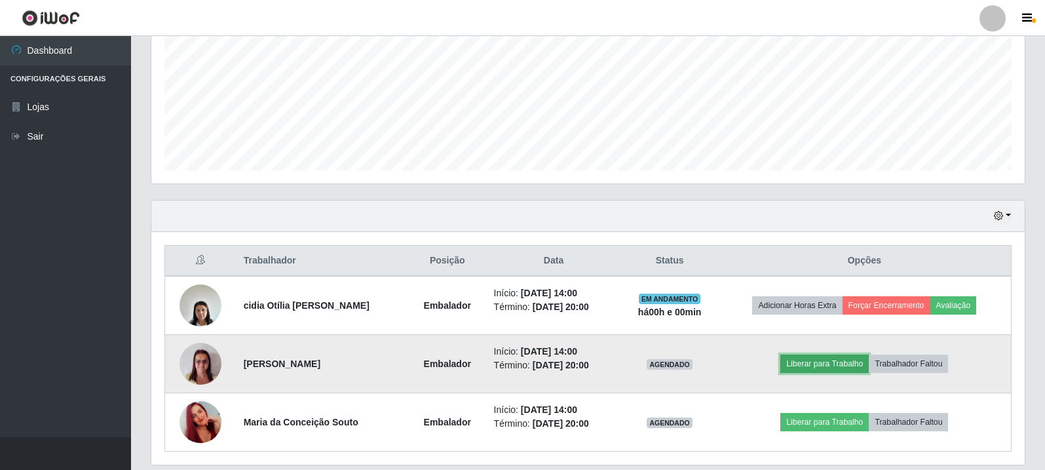
click at [830, 359] on button "Liberar para Trabalho" at bounding box center [824, 363] width 88 height 18
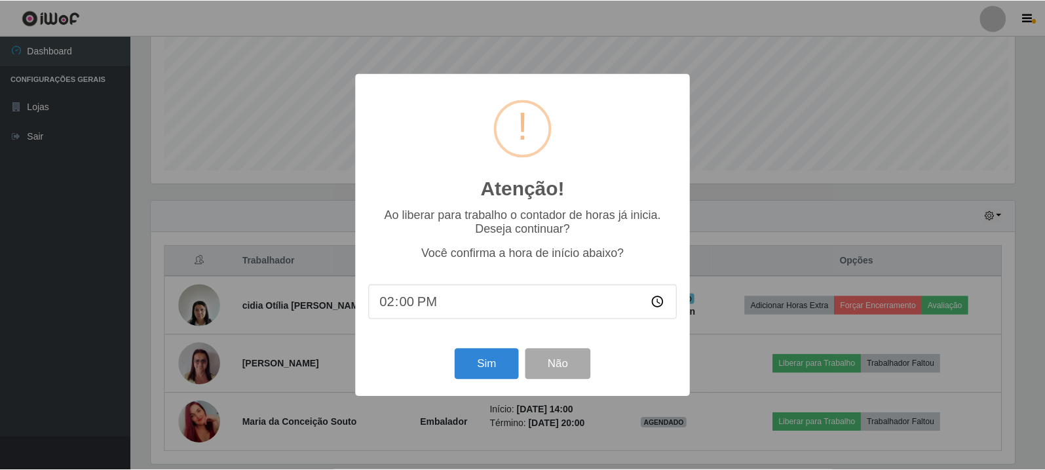
scroll to position [272, 867]
click at [491, 368] on button "Sim" at bounding box center [488, 364] width 64 height 31
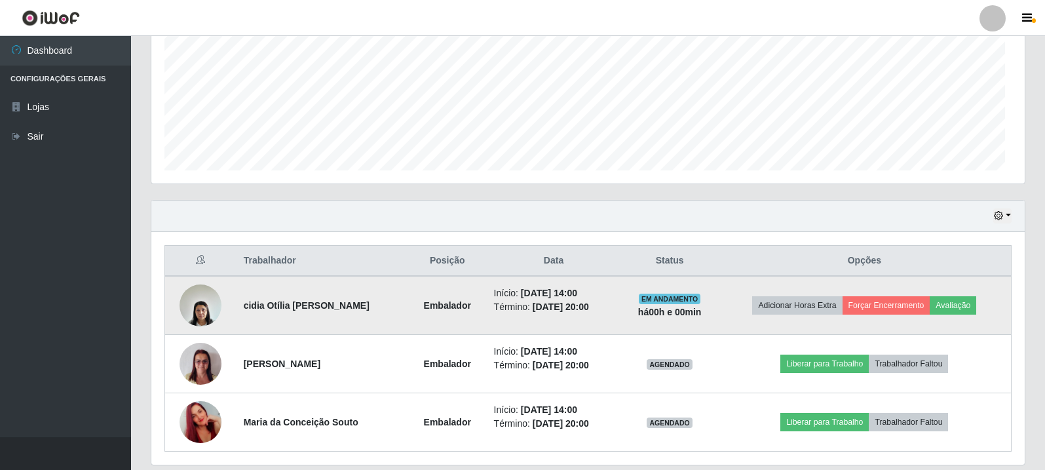
scroll to position [167, 0]
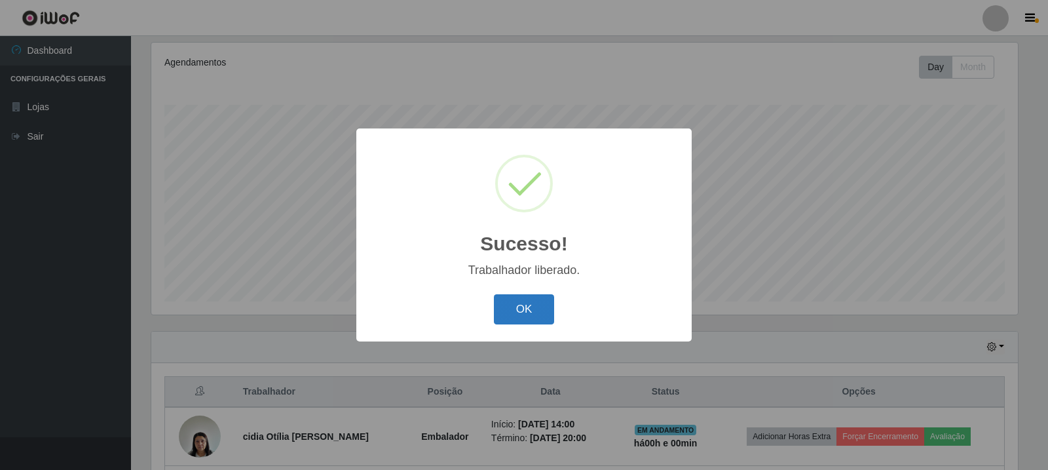
click at [527, 313] on button "OK" at bounding box center [524, 309] width 61 height 31
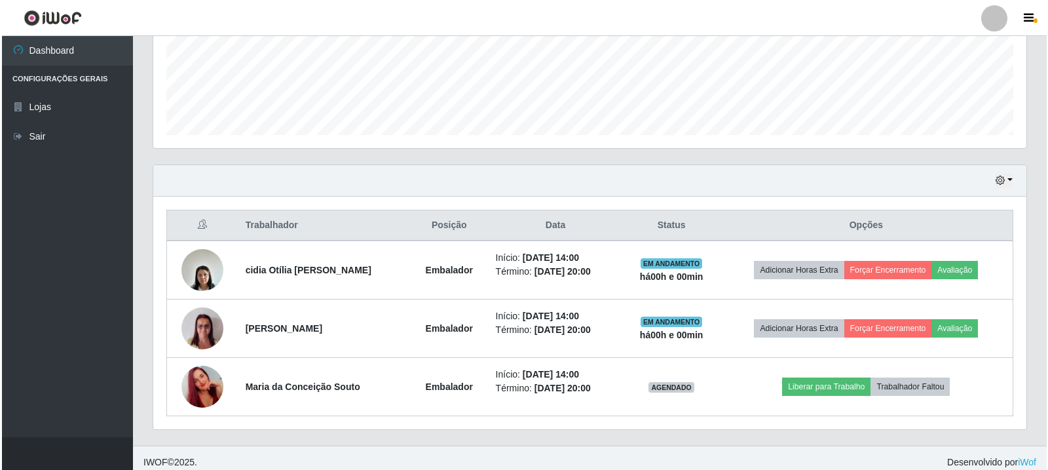
scroll to position [342, 0]
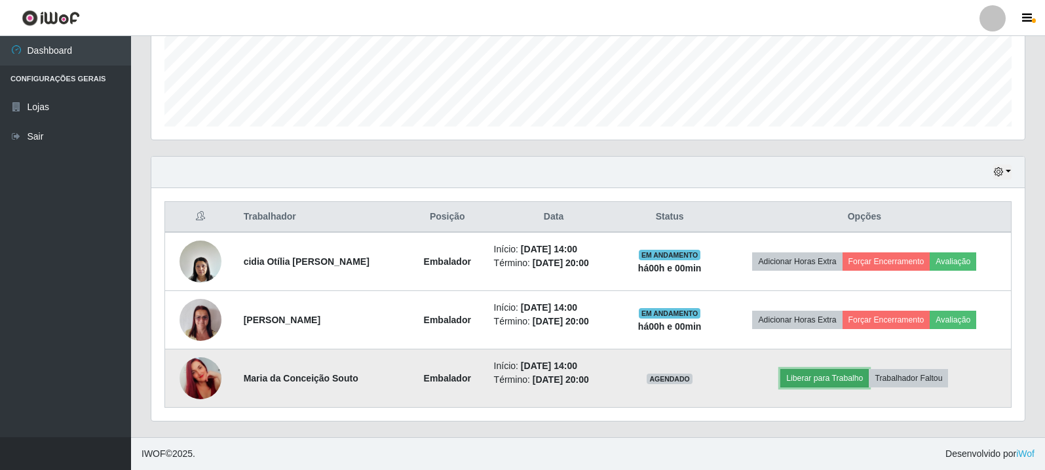
click at [822, 376] on button "Liberar para Trabalho" at bounding box center [824, 378] width 88 height 18
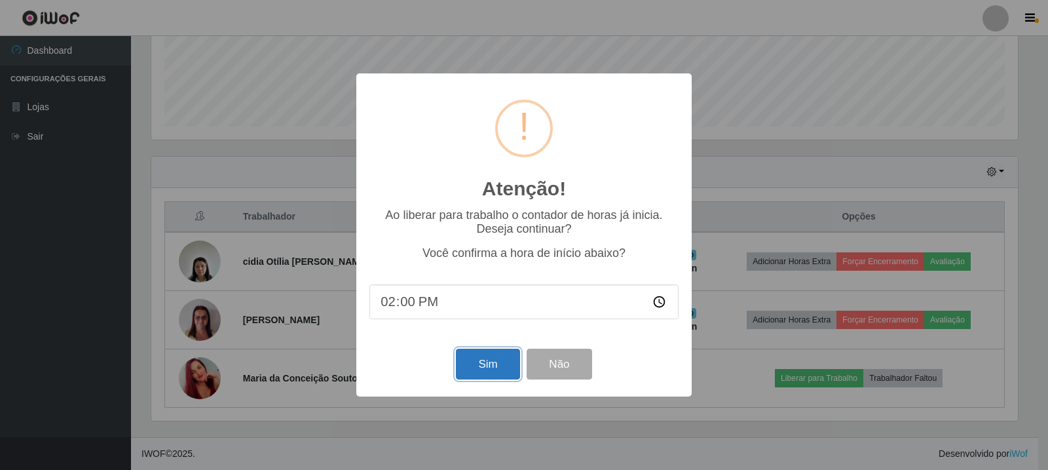
click at [496, 372] on button "Sim" at bounding box center [488, 364] width 64 height 31
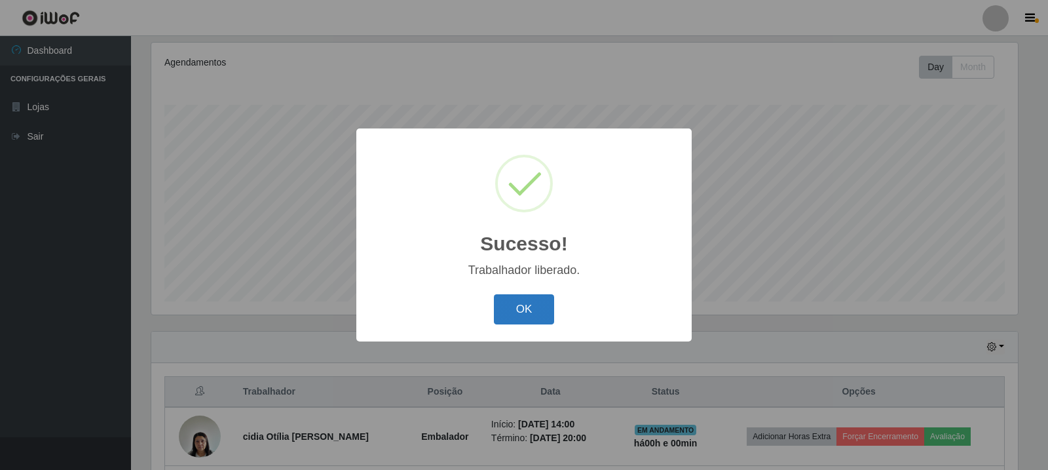
click at [534, 316] on button "OK" at bounding box center [524, 309] width 61 height 31
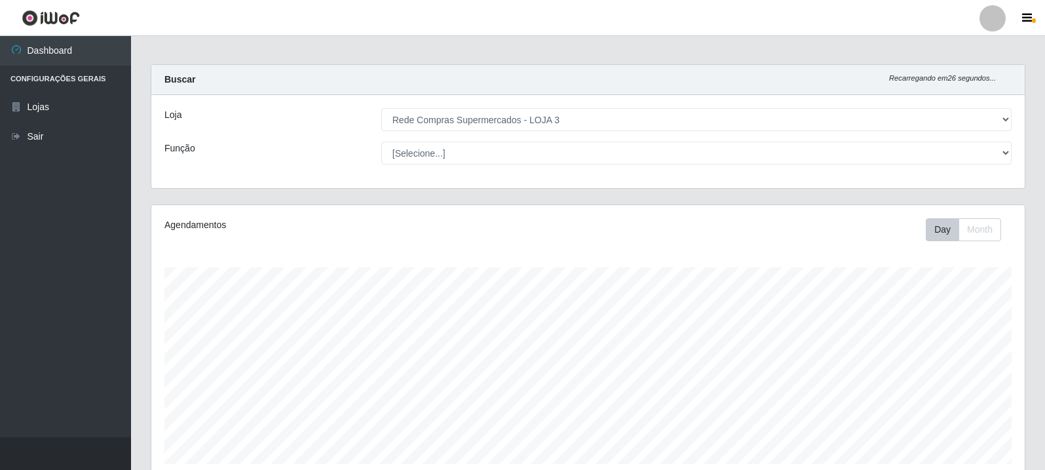
scroll to position [0, 0]
